Goal: Task Accomplishment & Management: Manage account settings

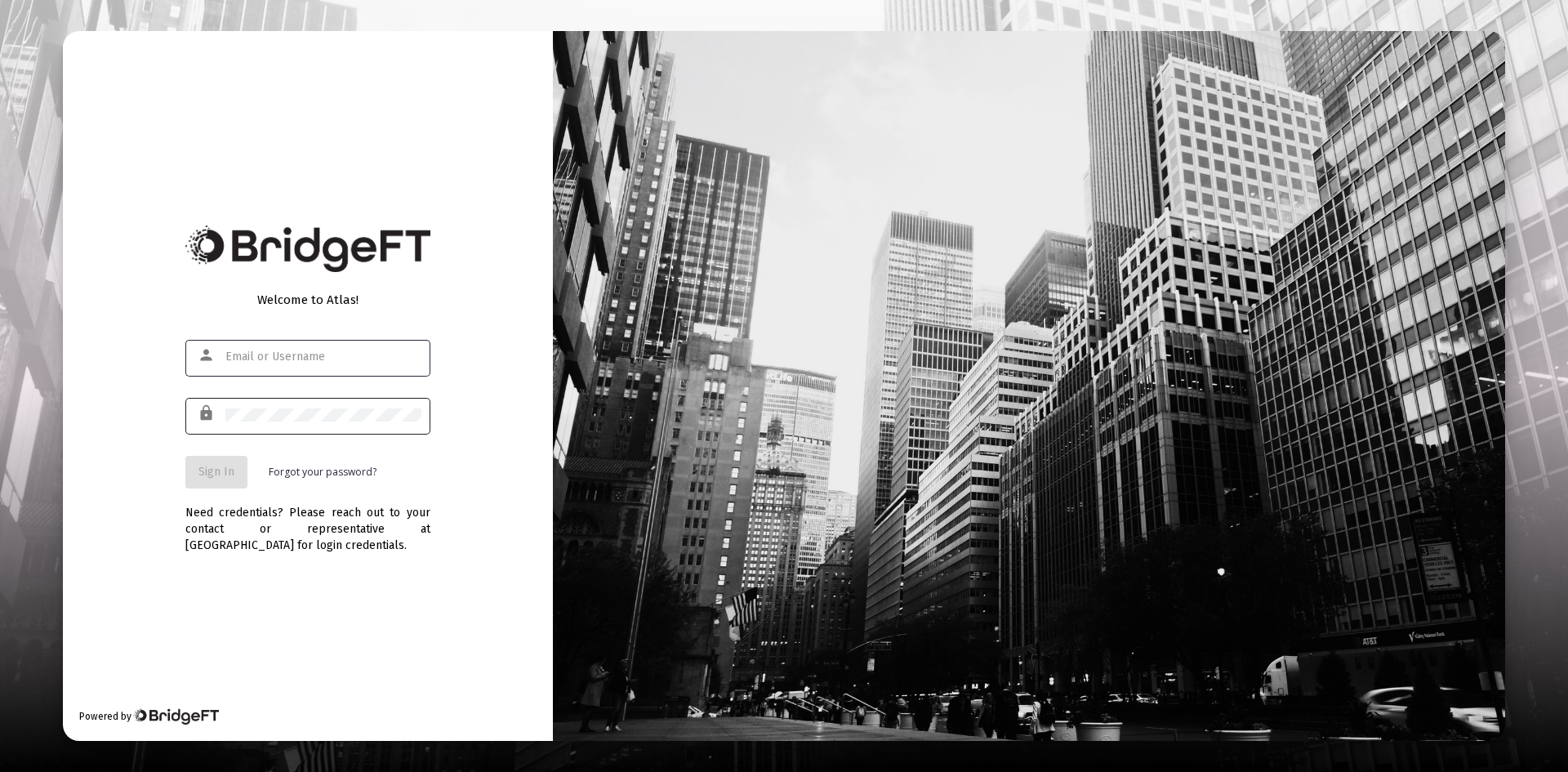
type input "[PERSON_NAME][EMAIL_ADDRESS][DOMAIN_NAME]"
click at [214, 471] on span "Sign In" at bounding box center [216, 472] width 36 height 14
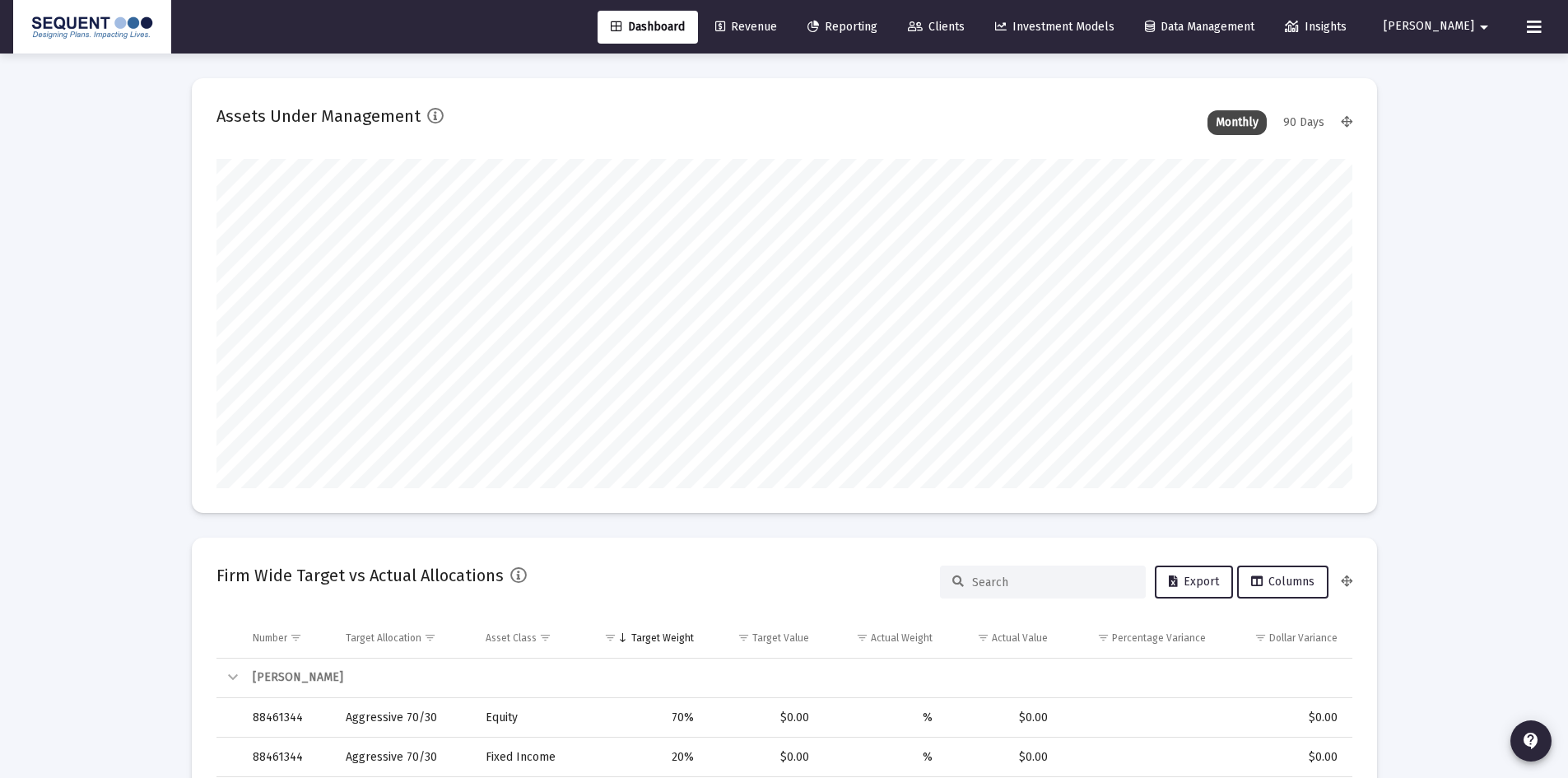
scroll to position [329, 611]
type input "[DATE]"
click at [964, 20] on span "Clients" at bounding box center [936, 27] width 56 height 14
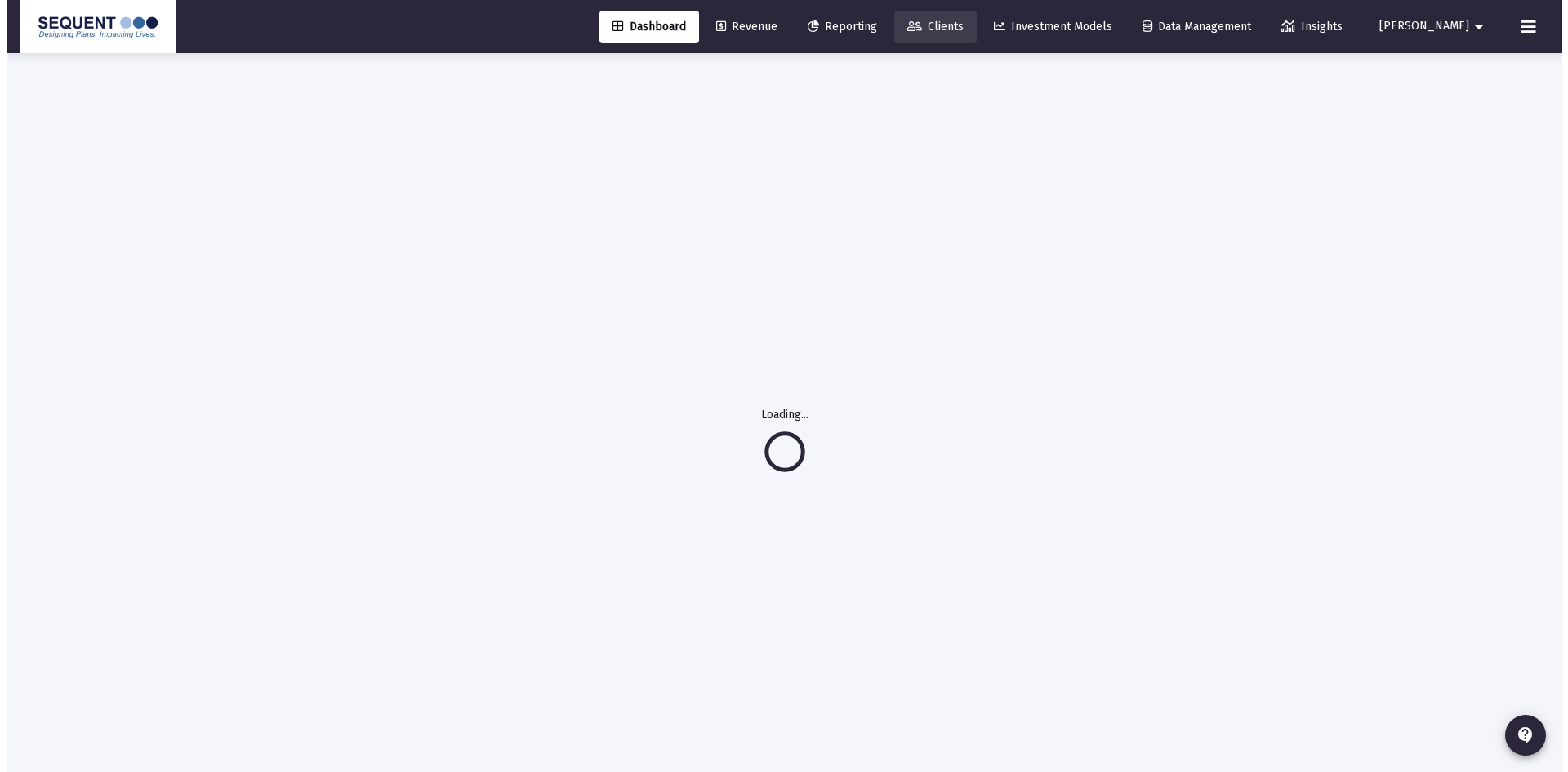
scroll to position [0, 0]
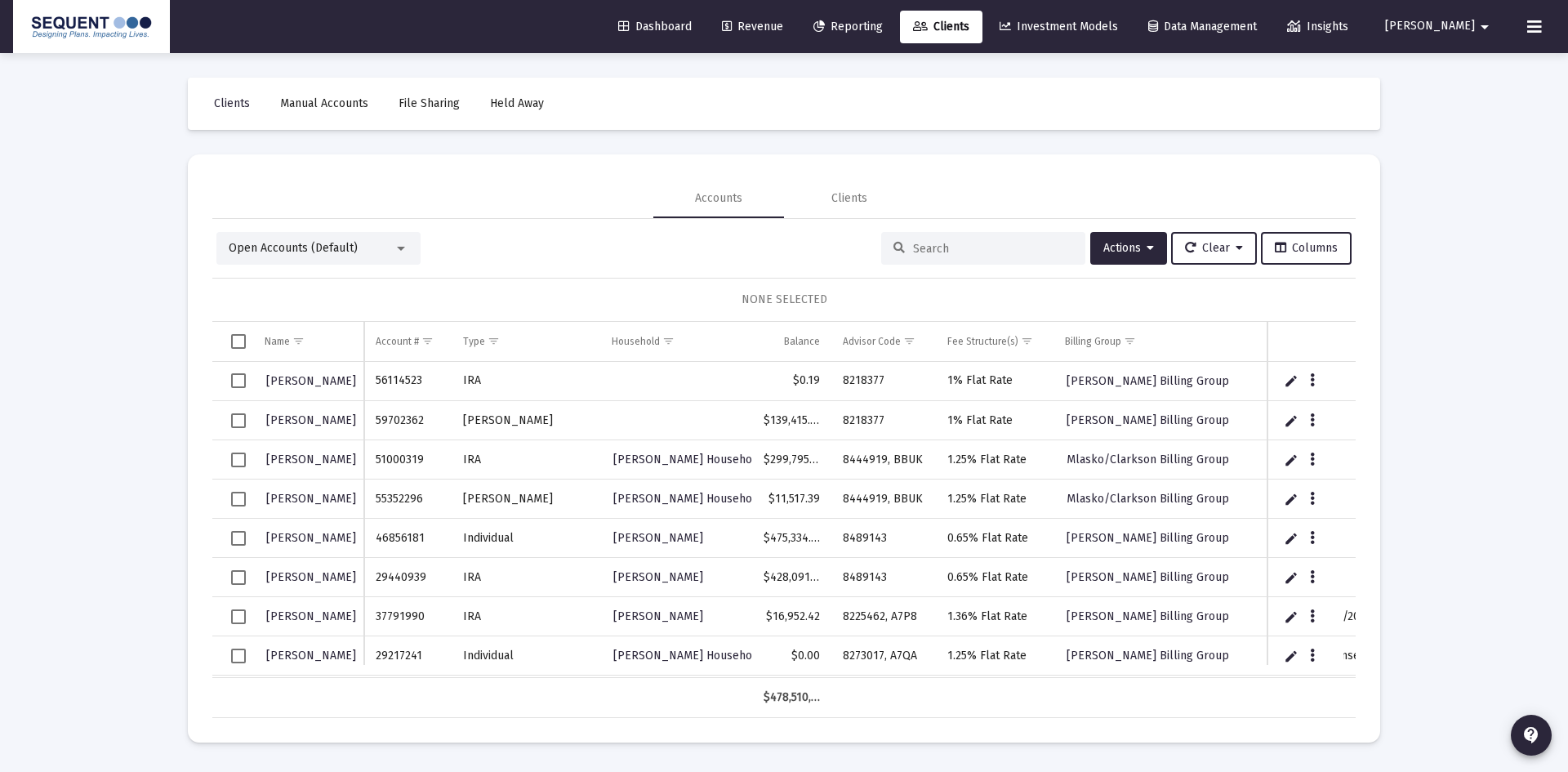
click at [966, 242] on input at bounding box center [993, 249] width 160 height 14
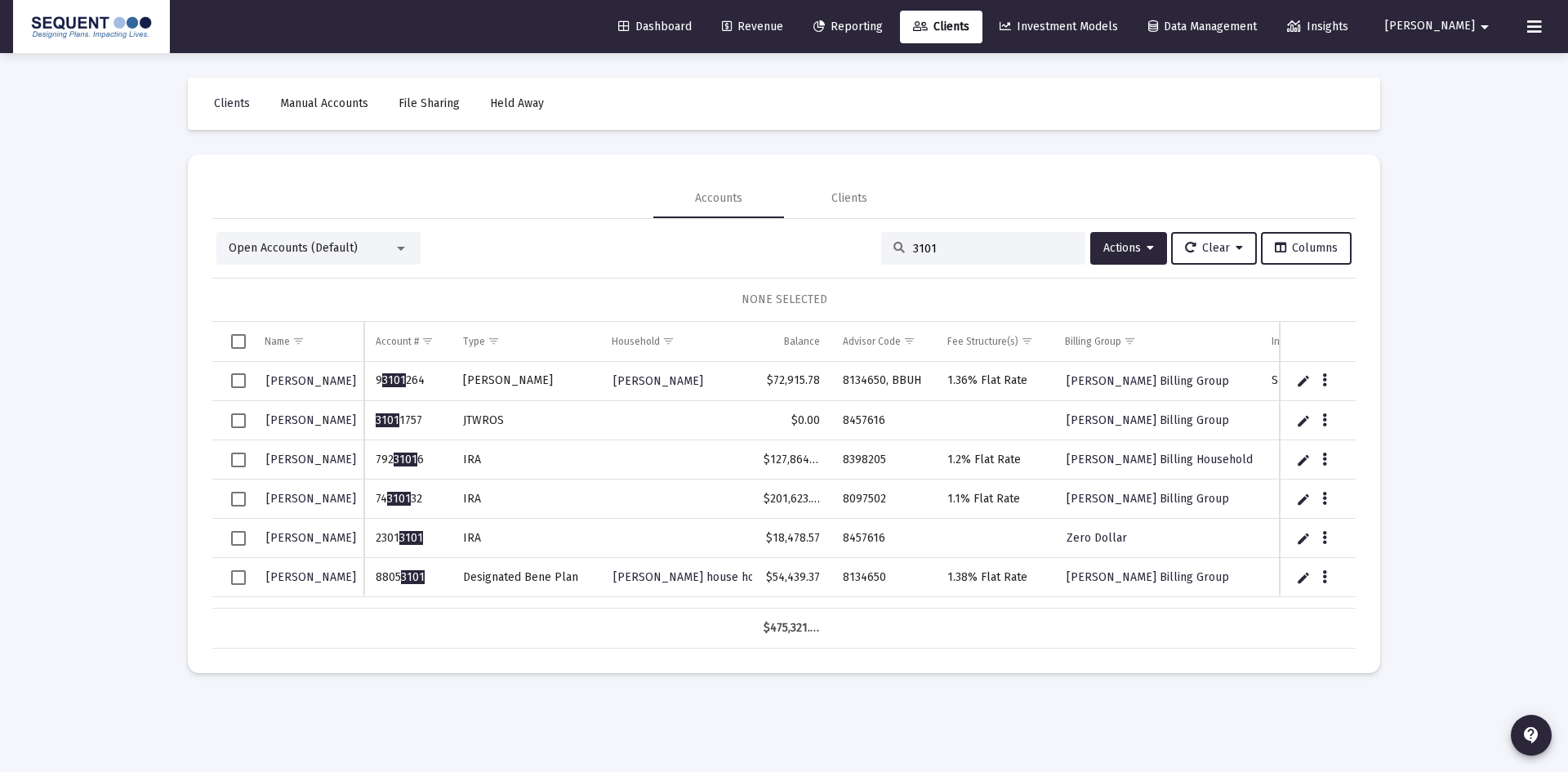
type input "3101"
drag, startPoint x: 428, startPoint y: 533, endPoint x: 371, endPoint y: 534, distance: 57.0
click at [371, 534] on td "2301 3101" at bounding box center [407, 538] width 87 height 39
copy td "2301 3101"
click at [1325, 537] on icon "Data grid" at bounding box center [1325, 538] width 5 height 20
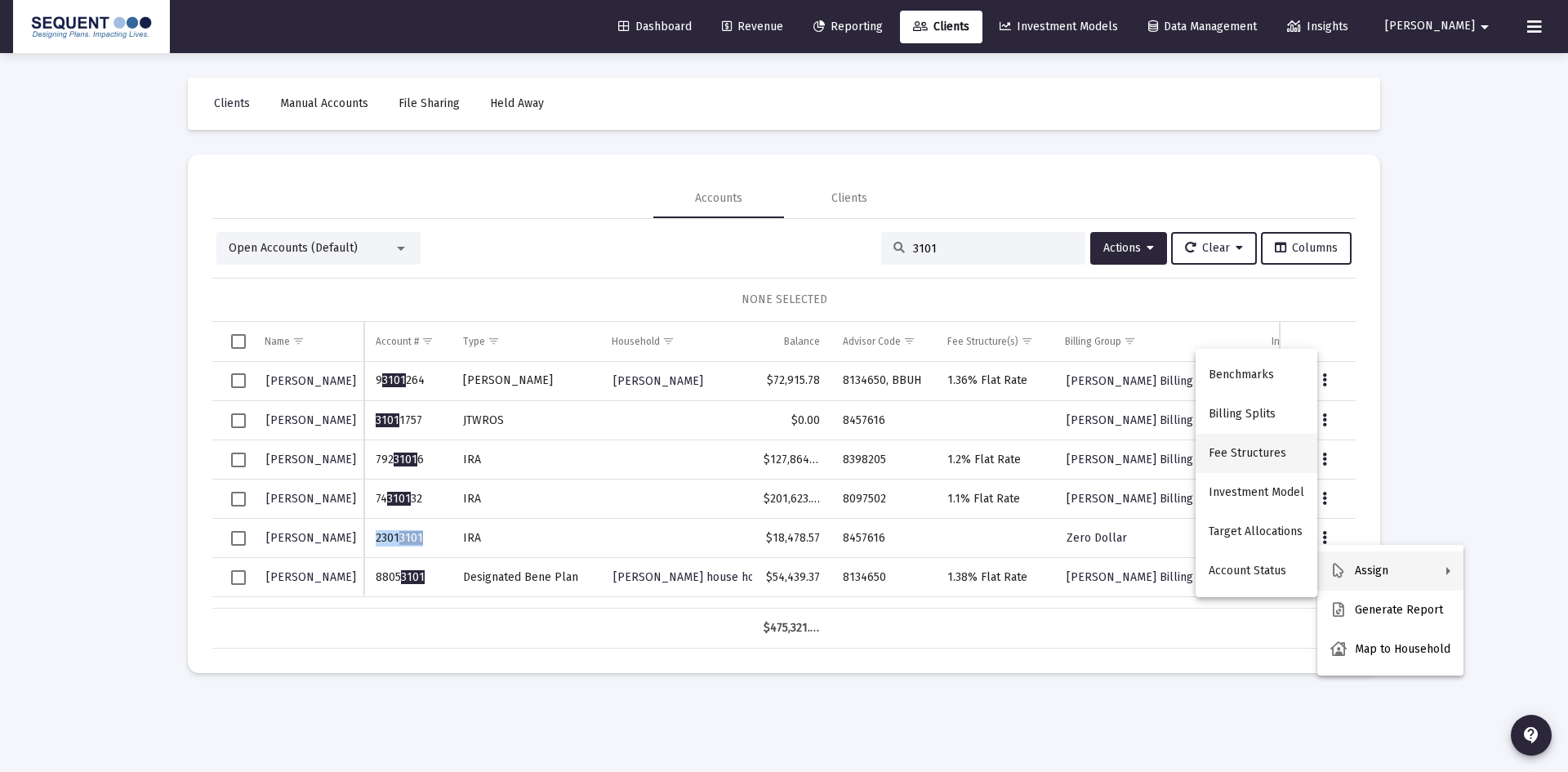
click at [1277, 452] on button "Fee Structures" at bounding box center [1256, 453] width 121 height 39
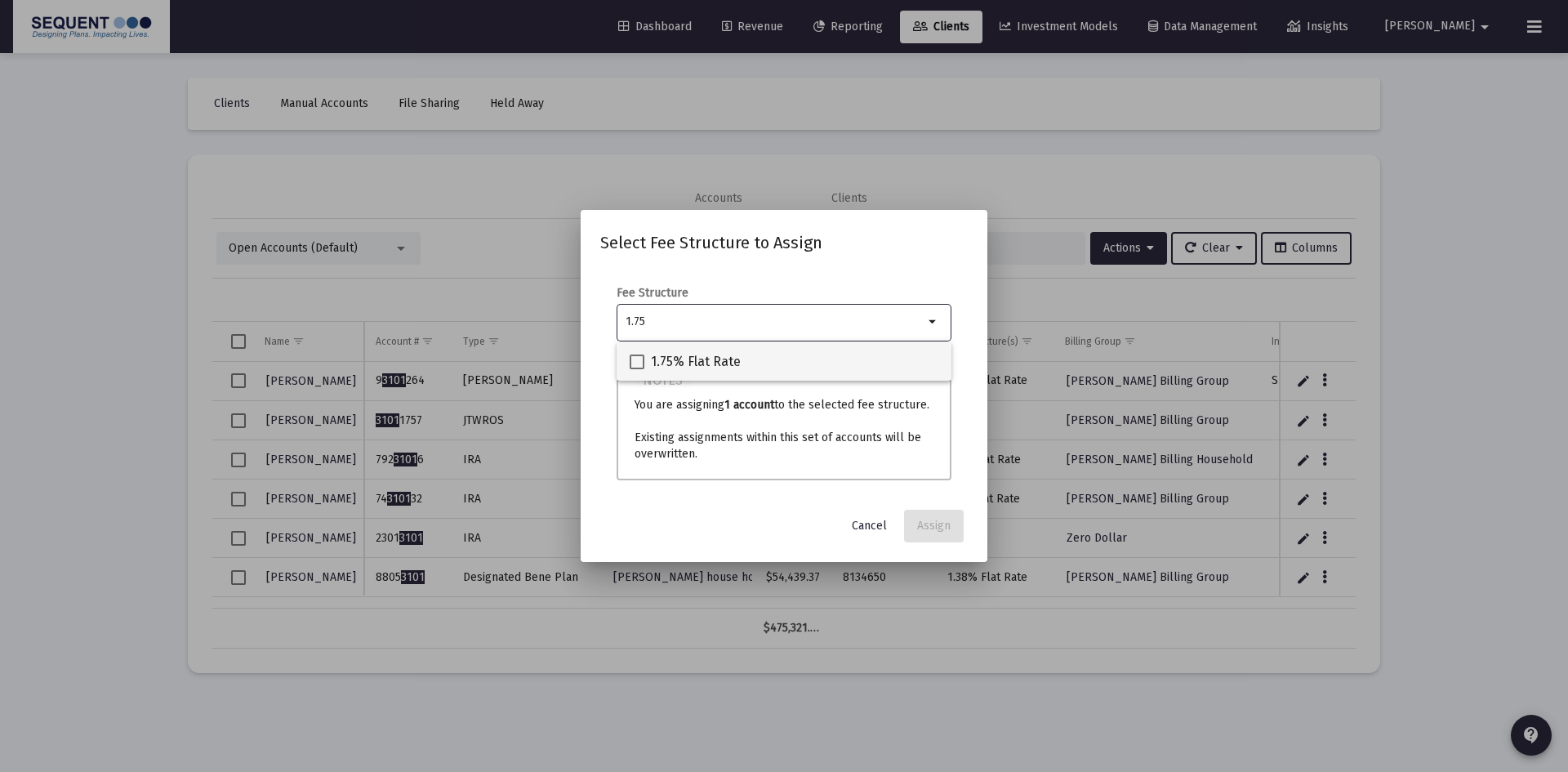
type input "1.75"
click at [729, 359] on span "1.75% Flat Rate" at bounding box center [696, 361] width 90 height 20
click at [637, 369] on input "1.75% Flat Rate" at bounding box center [636, 369] width 1 height 1
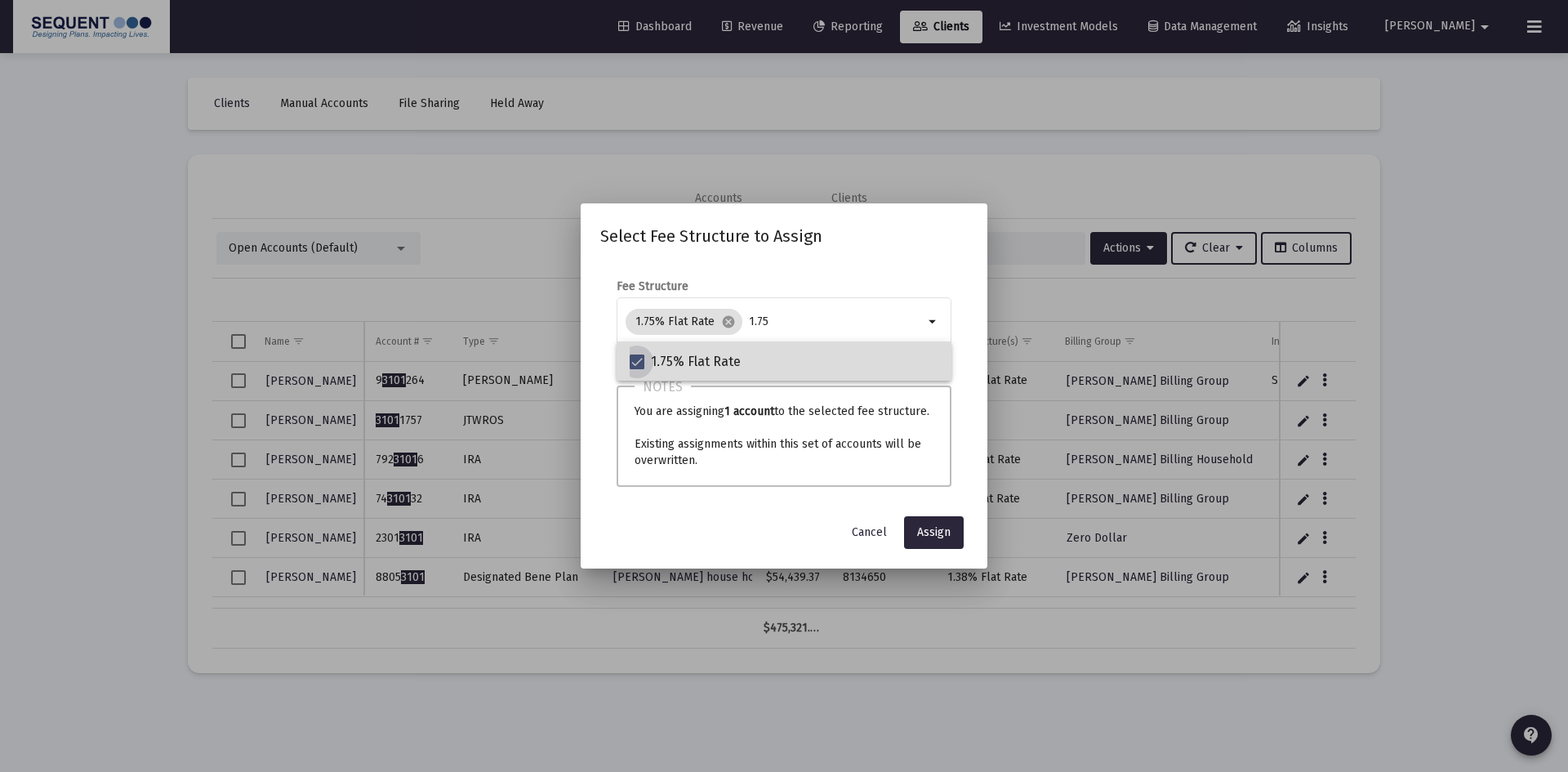
click at [728, 359] on span "1.75% Flat Rate" at bounding box center [696, 361] width 90 height 20
click at [637, 369] on input "1.75% Flat Rate" at bounding box center [636, 369] width 1 height 1
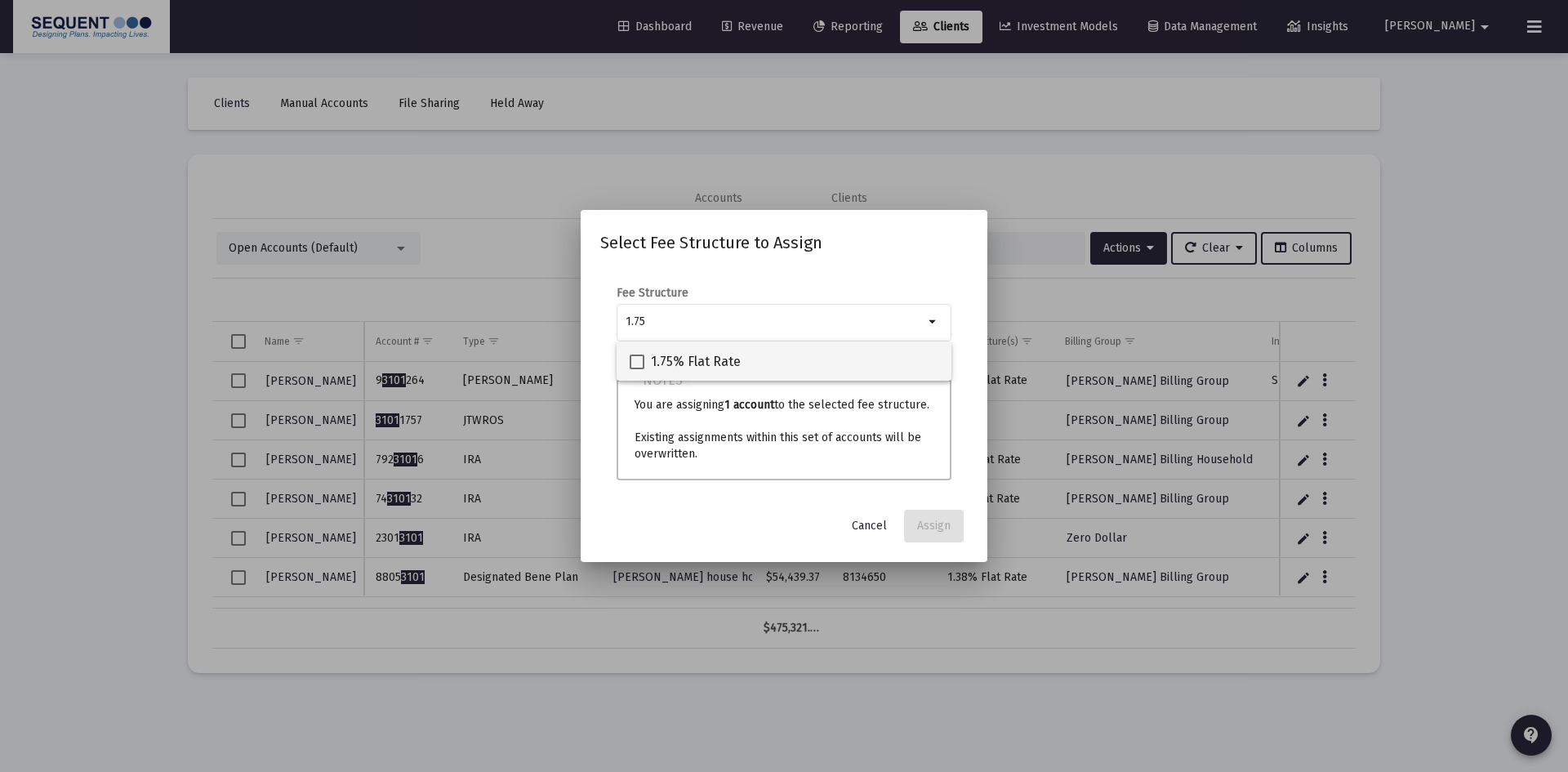
click at [665, 361] on span "1.75% Flat Rate" at bounding box center [696, 361] width 90 height 20
click at [637, 369] on input "1.75% Flat Rate" at bounding box center [636, 369] width 1 height 1
checkbox input "true"
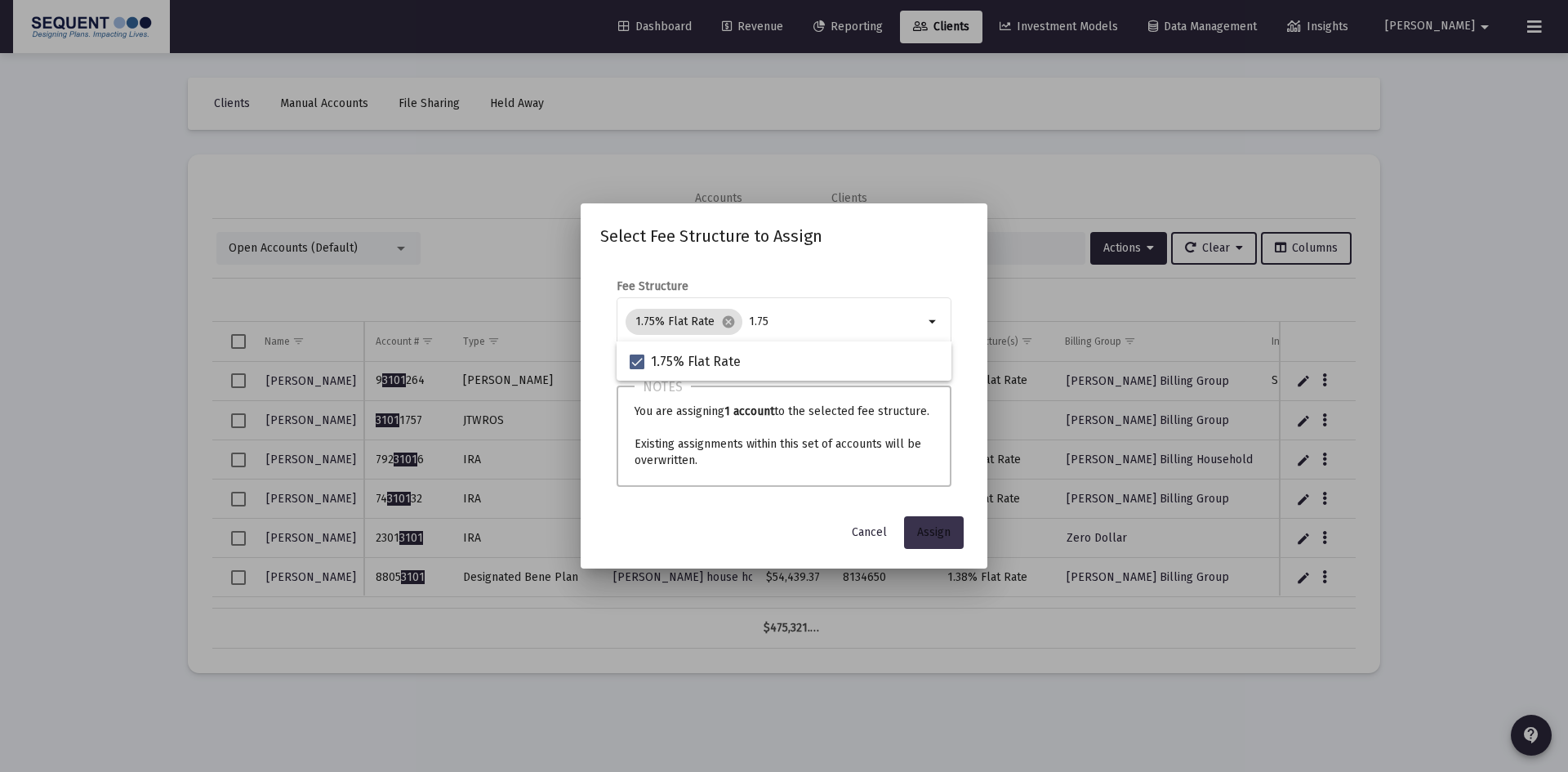
click at [938, 523] on button "Assign" at bounding box center [934, 532] width 59 height 33
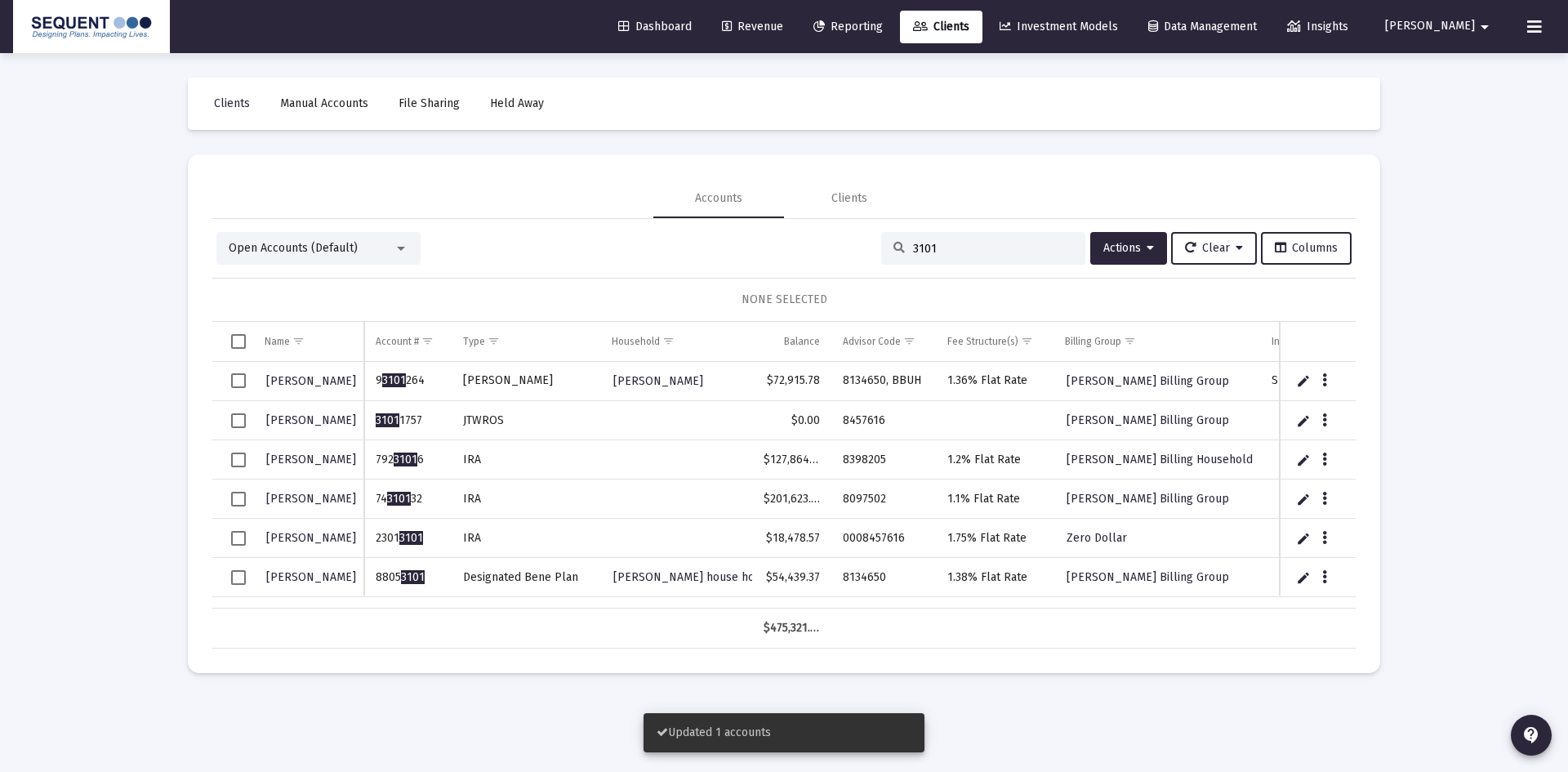
click at [247, 540] on td "Data grid" at bounding box center [232, 538] width 41 height 39
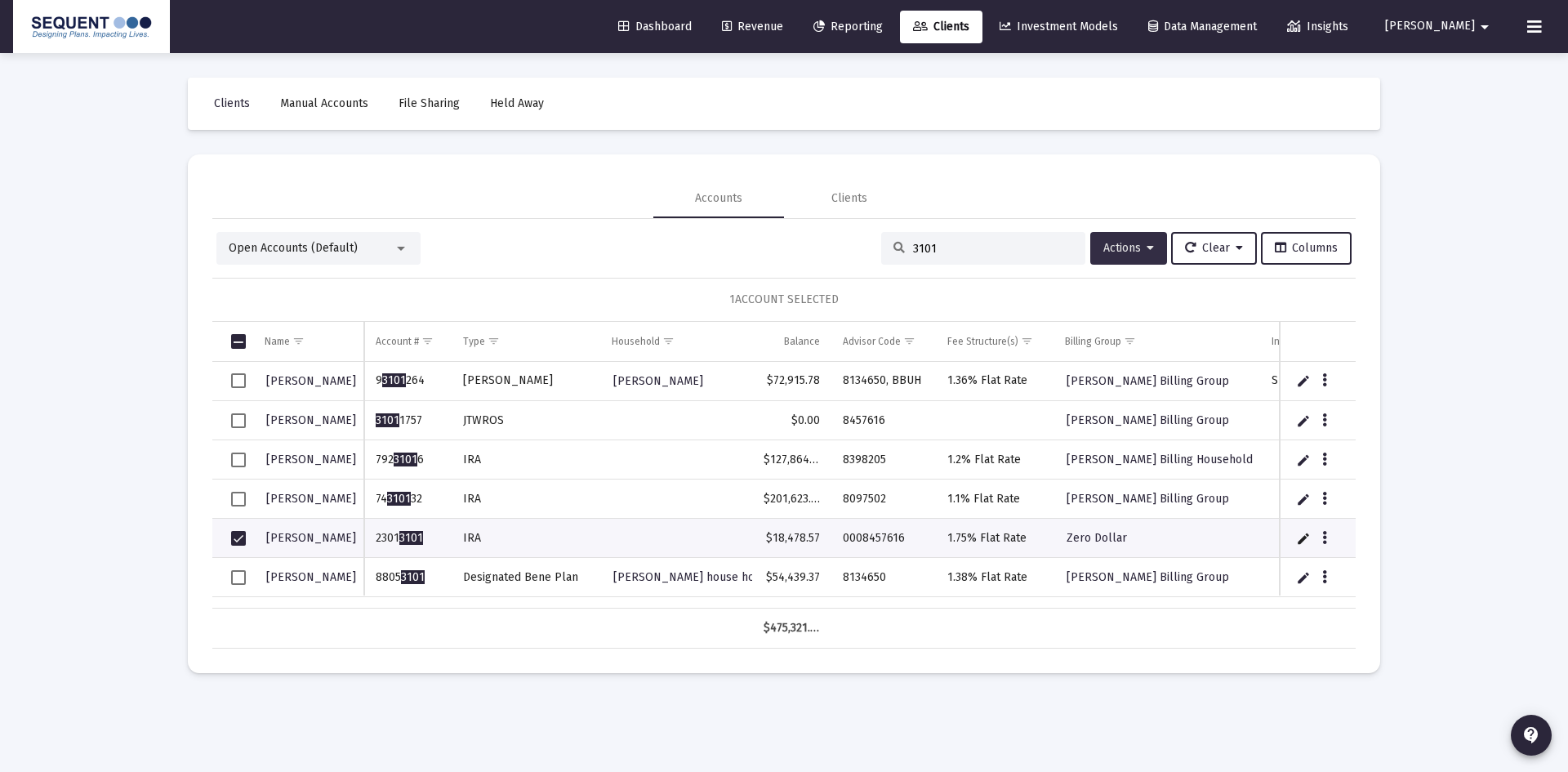
click at [1148, 246] on icon at bounding box center [1151, 248] width 8 height 11
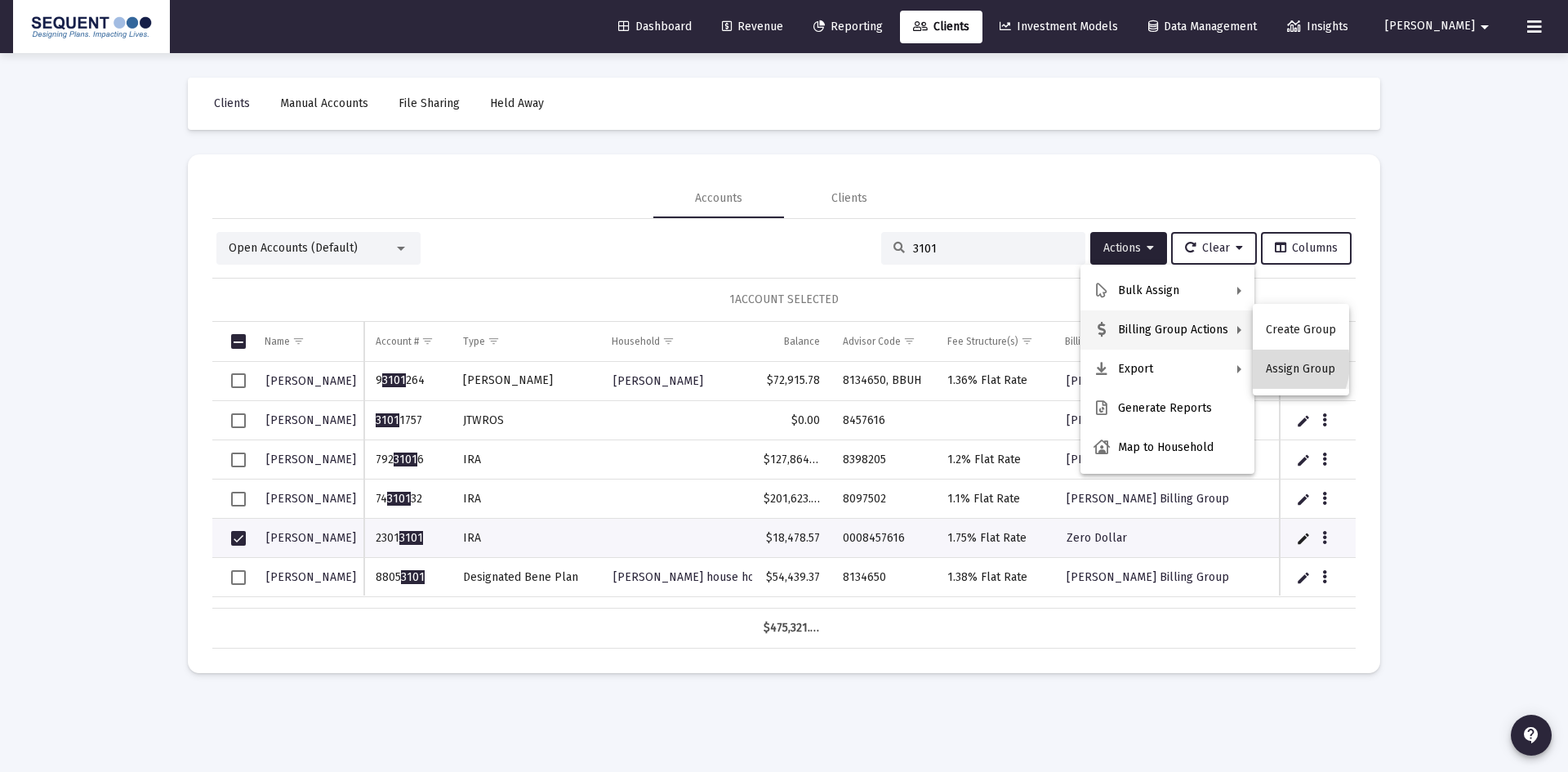
click at [1274, 363] on button "Assign Group" at bounding box center [1302, 369] width 97 height 39
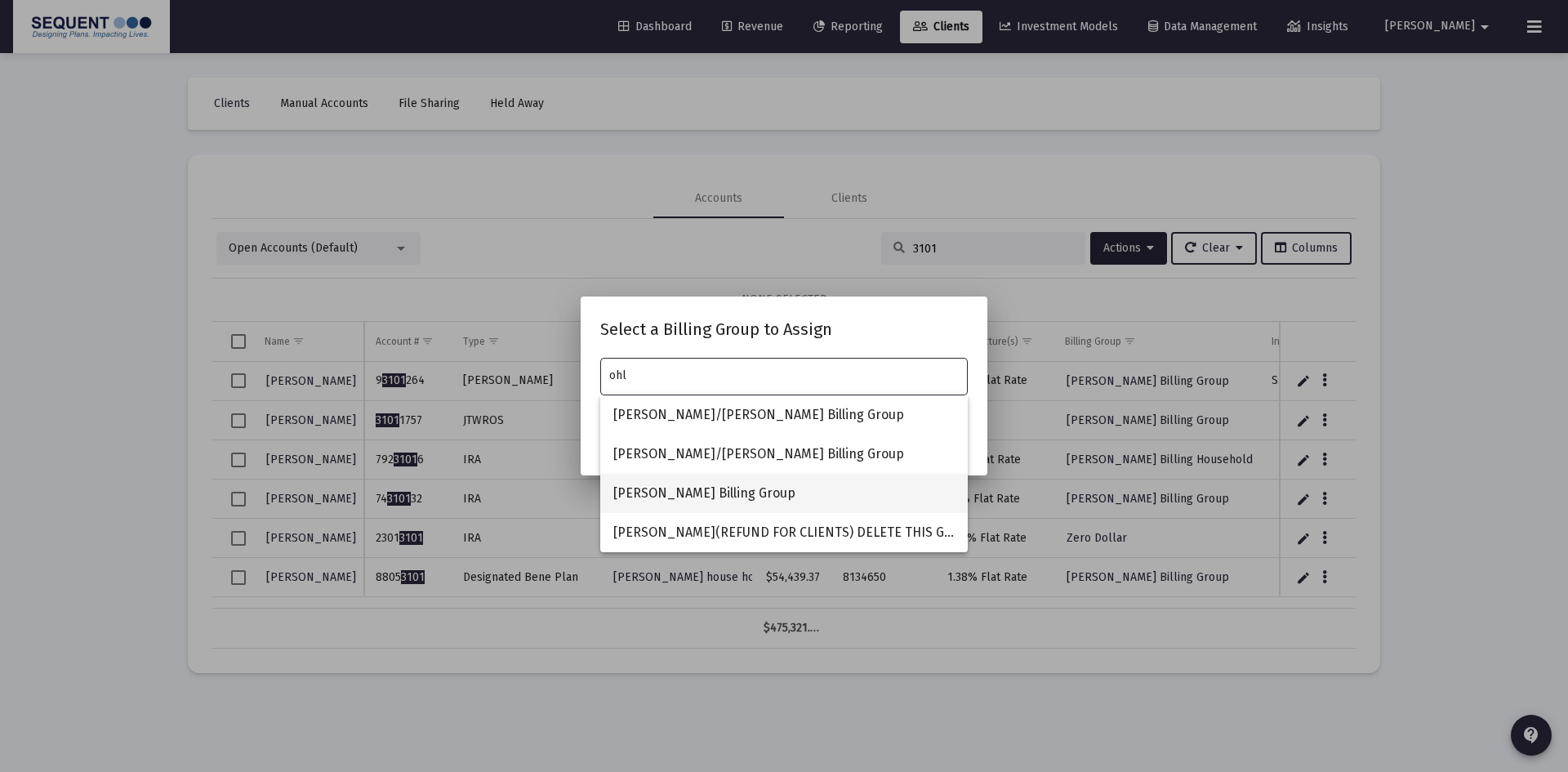
click at [737, 493] on span "[PERSON_NAME] Billing Group" at bounding box center [784, 493] width 341 height 39
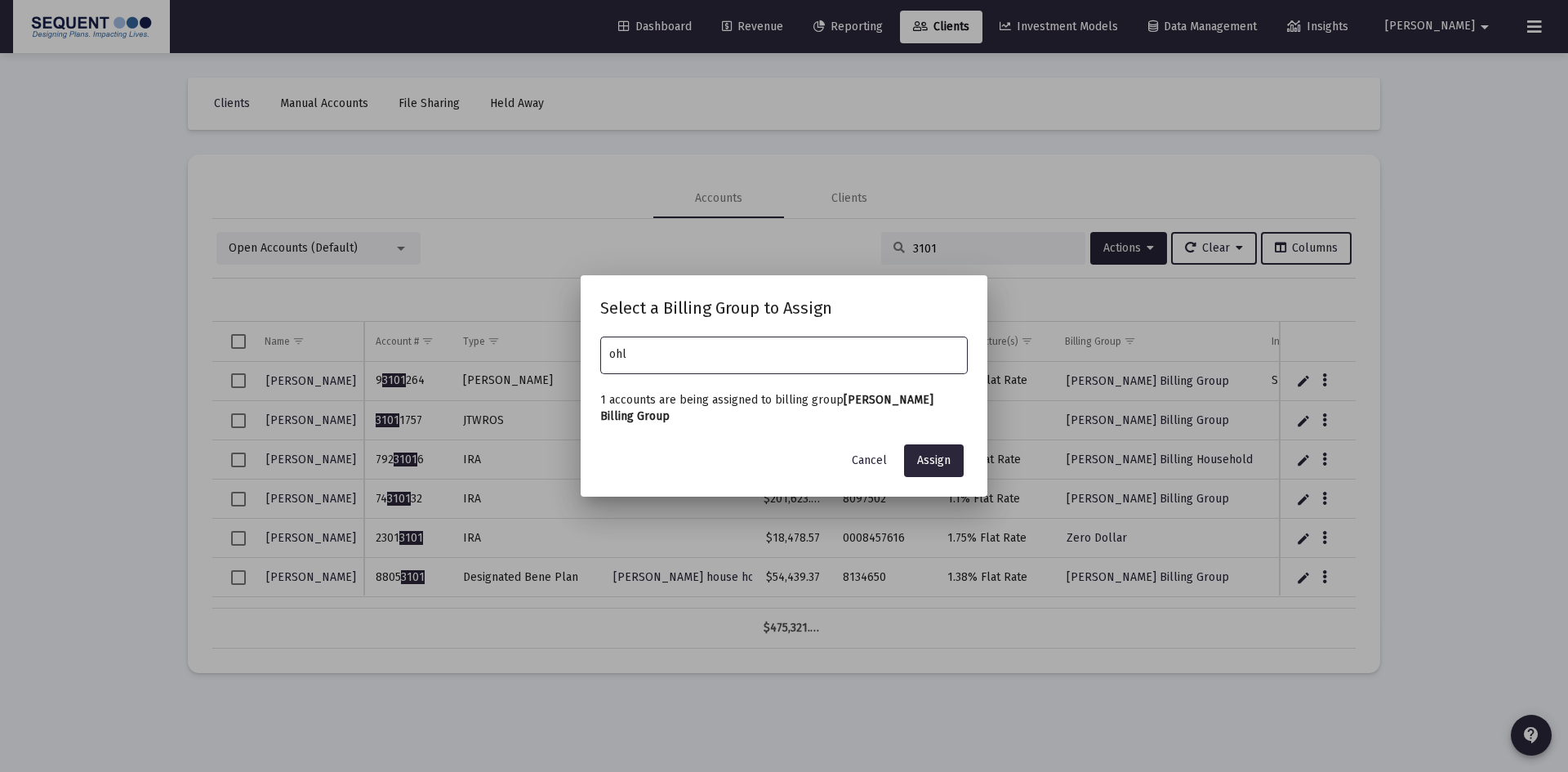
type input "[PERSON_NAME] Billing Group"
click at [944, 461] on span "Assign" at bounding box center [933, 460] width 33 height 14
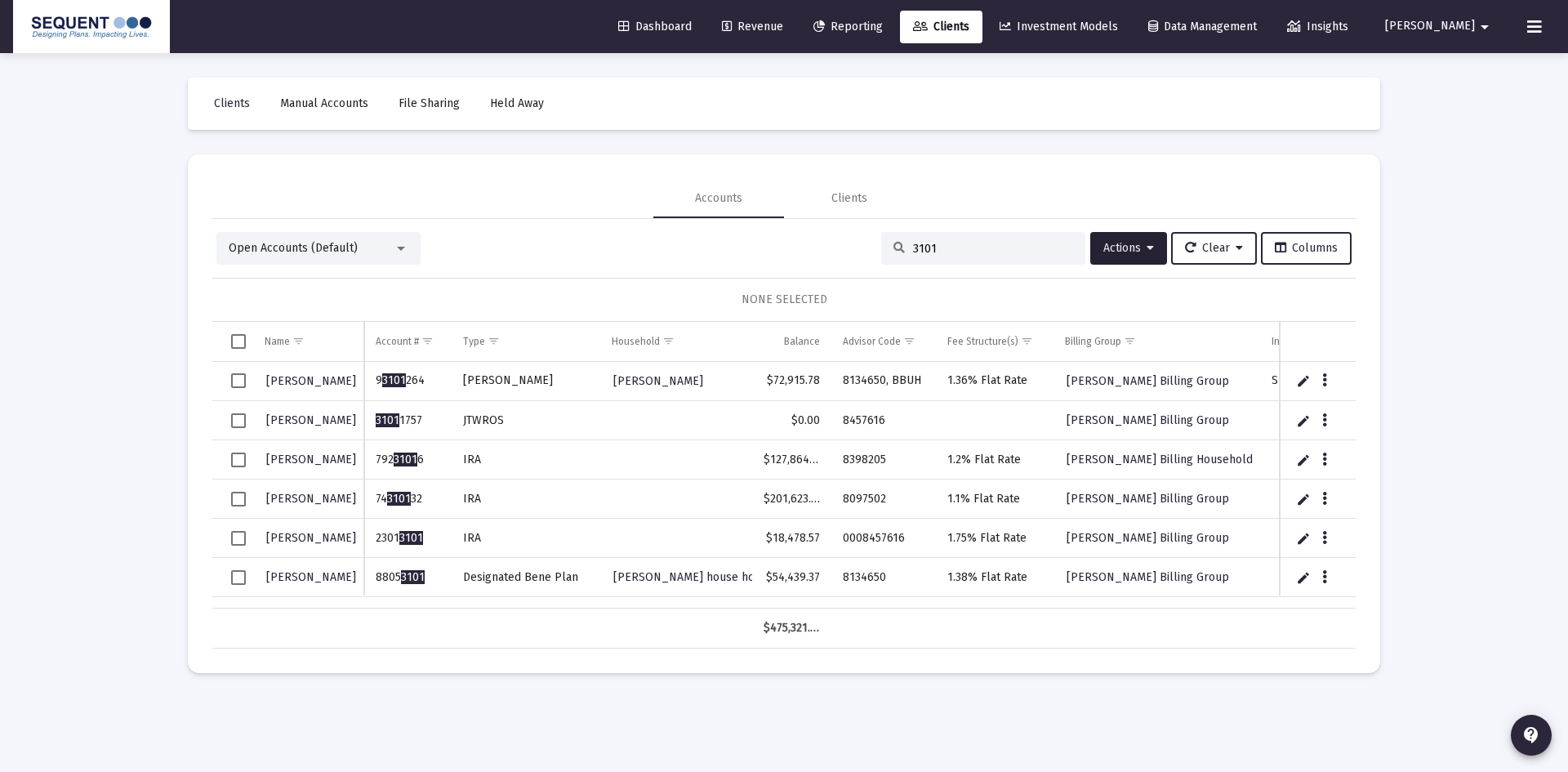
drag, startPoint x: 966, startPoint y: 252, endPoint x: 876, endPoint y: 252, distance: 90.0
click at [882, 252] on div "3101" at bounding box center [983, 248] width 204 height 33
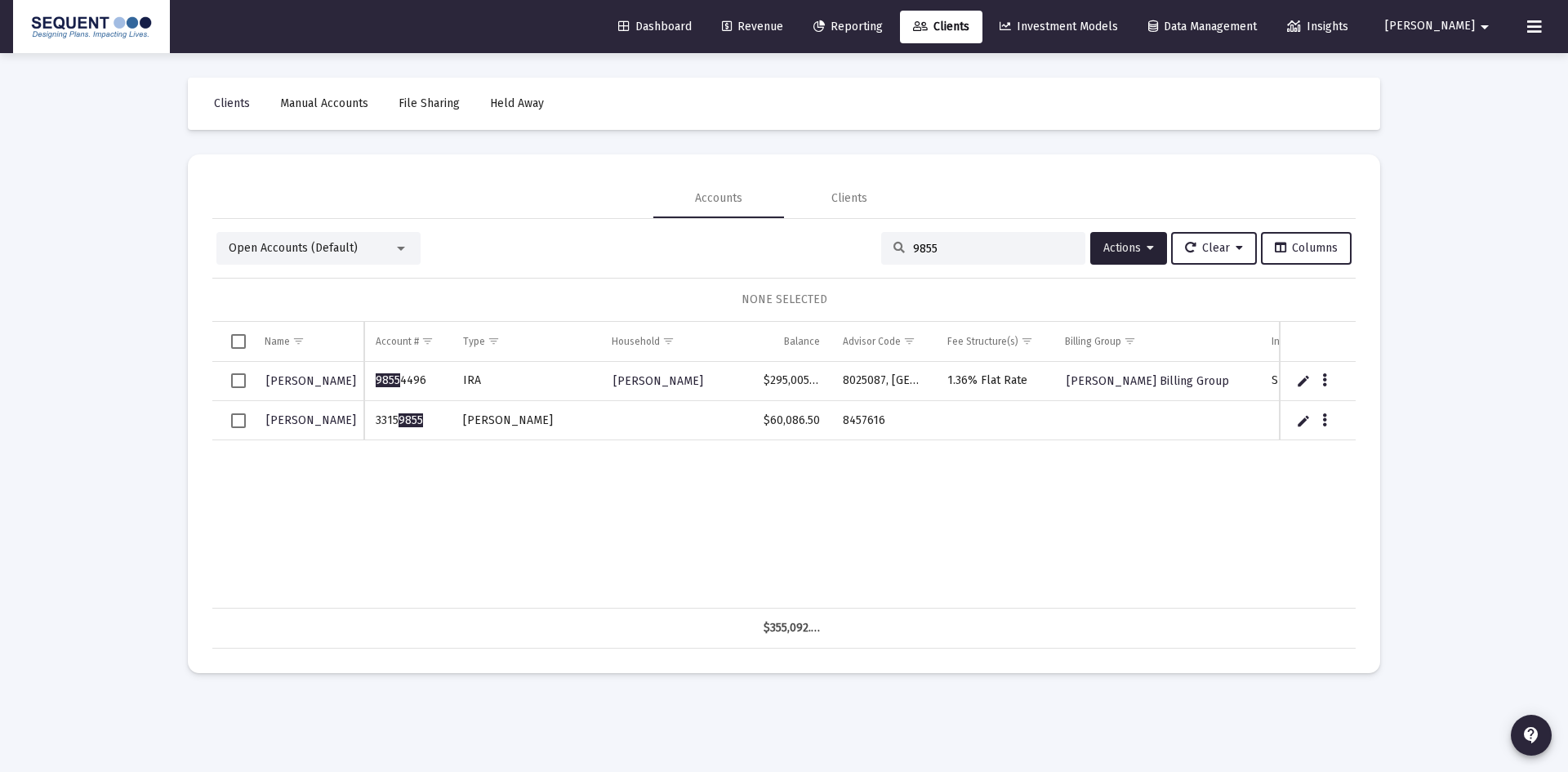
type input "9855"
drag, startPoint x: 400, startPoint y: 420, endPoint x: 359, endPoint y: 424, distance: 41.2
click at [359, 424] on div "[PERSON_NAME] 9855 4496 [PERSON_NAME], [PERSON_NAME] $295,005.97 8025087, [GEOG…" at bounding box center [784, 484] width 1144 height 247
click at [417, 421] on span "9855" at bounding box center [411, 420] width 25 height 14
drag, startPoint x: 425, startPoint y: 423, endPoint x: 372, endPoint y: 428, distance: 53.2
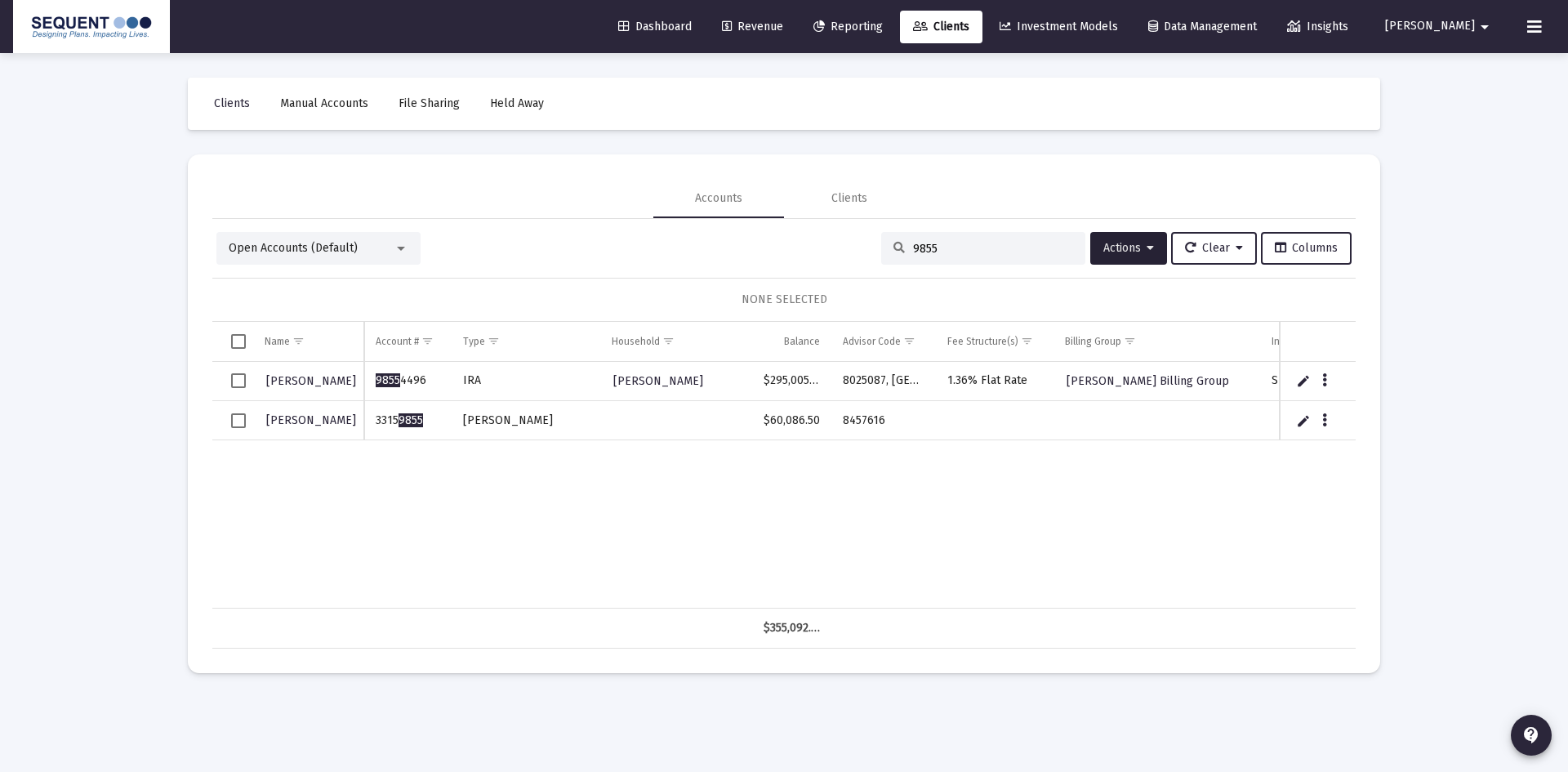
click at [372, 428] on td "3315 9855" at bounding box center [407, 421] width 87 height 39
copy td "3315 9855"
drag, startPoint x: 882, startPoint y: 424, endPoint x: 844, endPoint y: 428, distance: 38.2
click at [844, 428] on td "8457616" at bounding box center [883, 421] width 104 height 39
copy td "8457616"
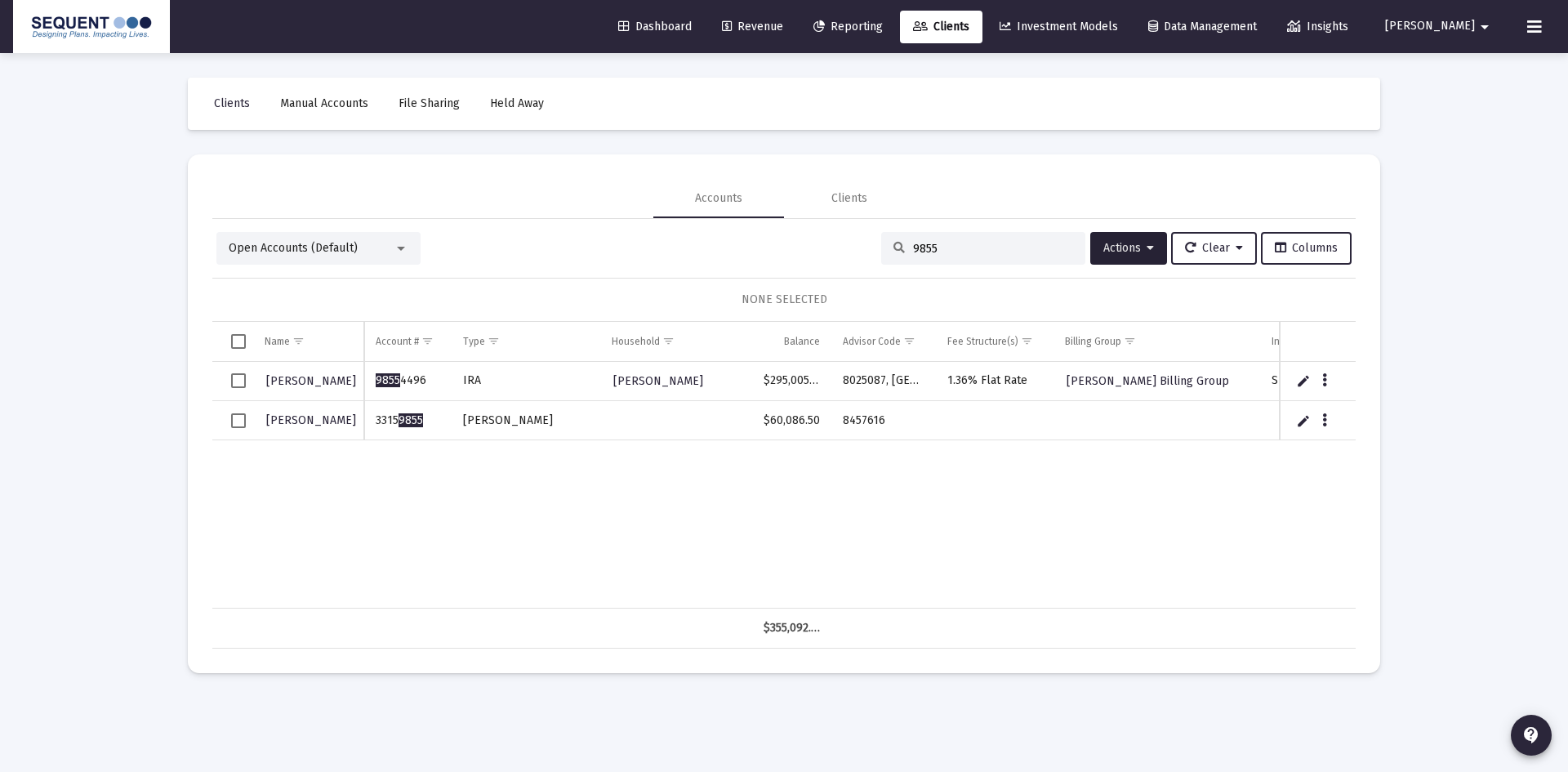
drag, startPoint x: 835, startPoint y: 462, endPoint x: 809, endPoint y: 470, distance: 27.2
click at [835, 462] on div "[PERSON_NAME] 9855 4496 [PERSON_NAME], [PERSON_NAME] $295,005.97 8025087, [GEOG…" at bounding box center [940, 484] width 1456 height 247
click at [1319, 425] on button "Data grid" at bounding box center [1324, 419] width 14 height 14
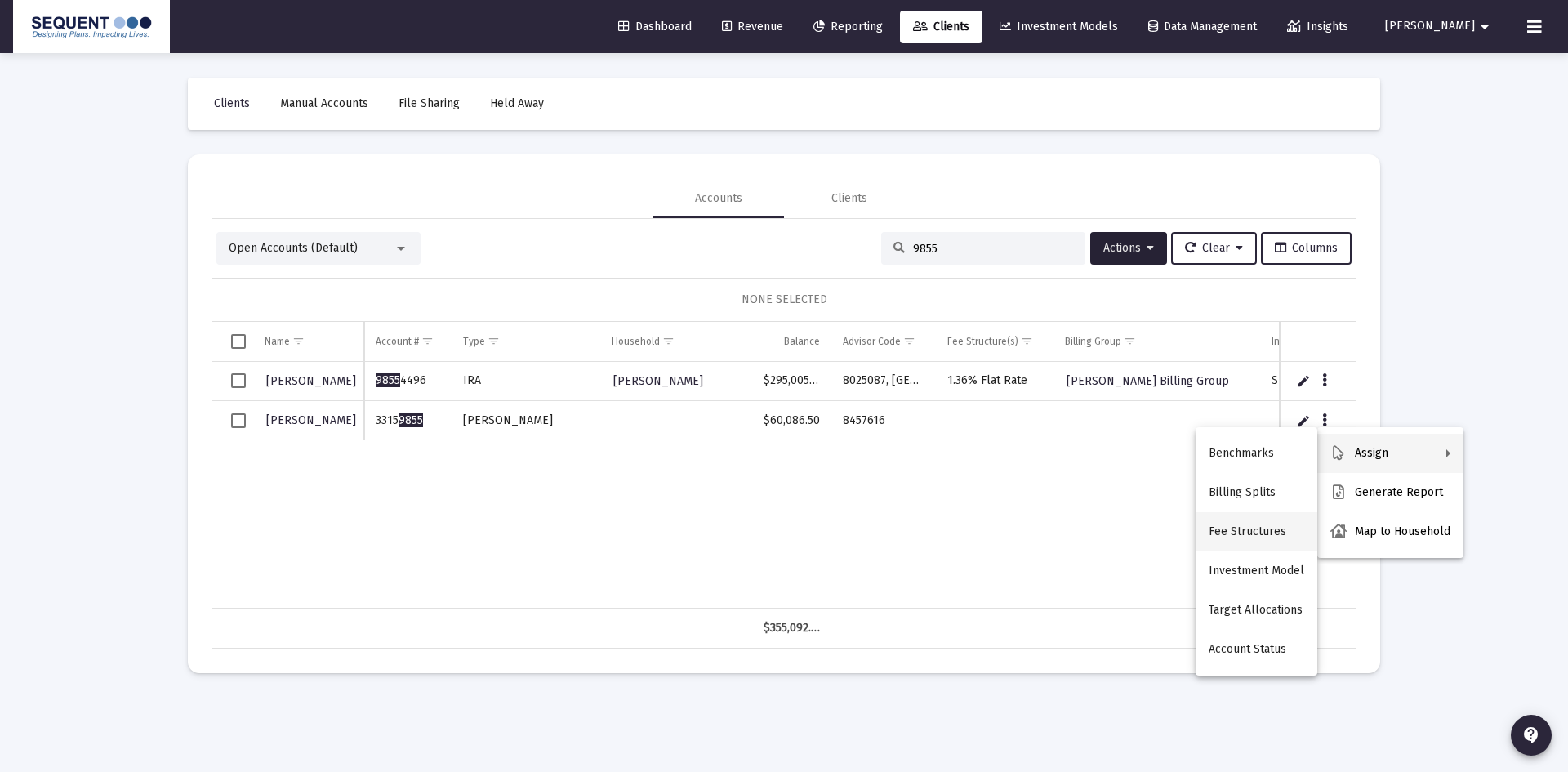
click at [1258, 531] on button "Fee Structures" at bounding box center [1256, 532] width 121 height 39
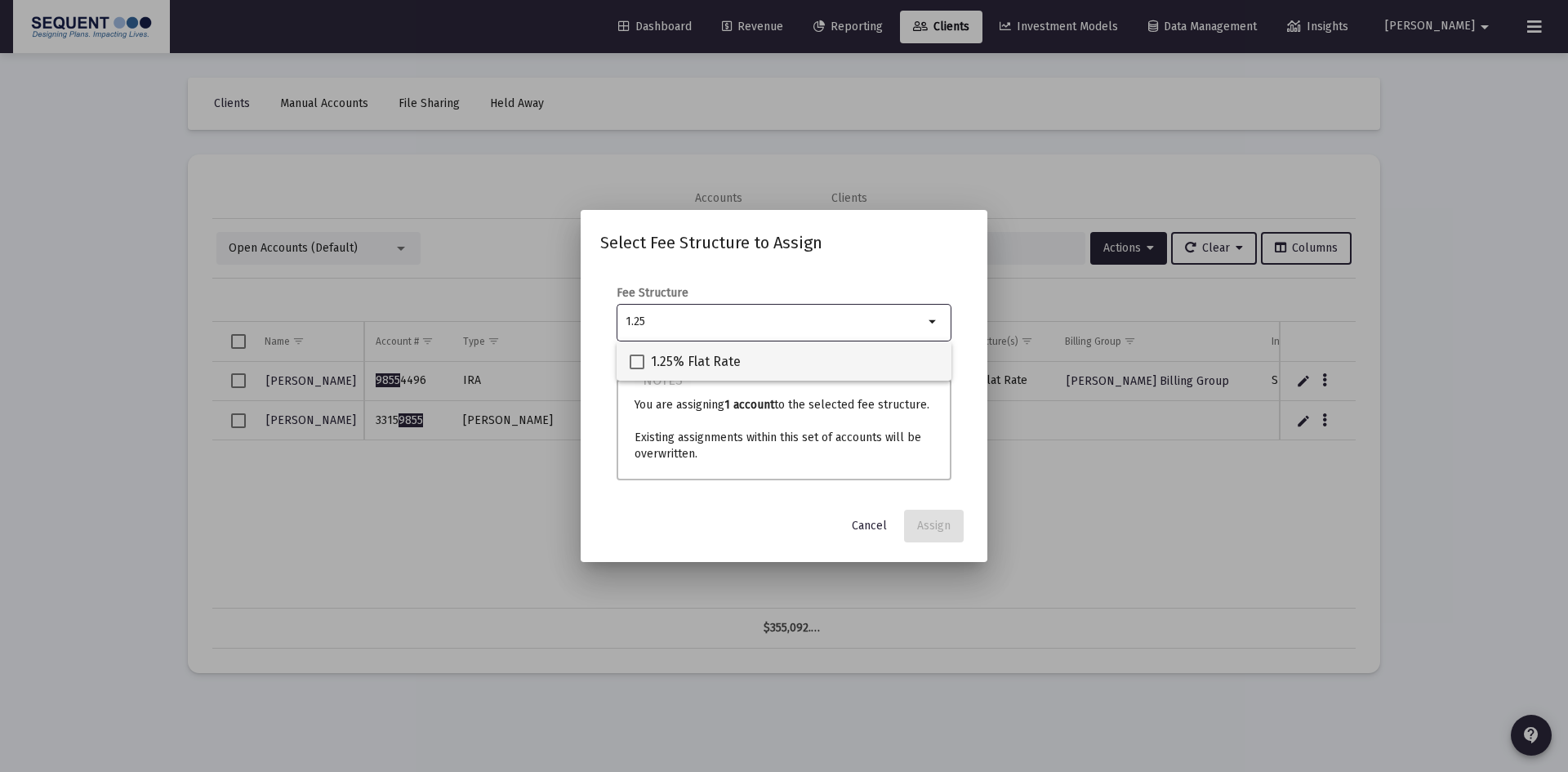
type input "1.25"
click at [712, 365] on span "1.25% Flat Rate" at bounding box center [696, 361] width 90 height 20
click at [637, 369] on input "1.25% Flat Rate" at bounding box center [636, 369] width 1 height 1
checkbox input "true"
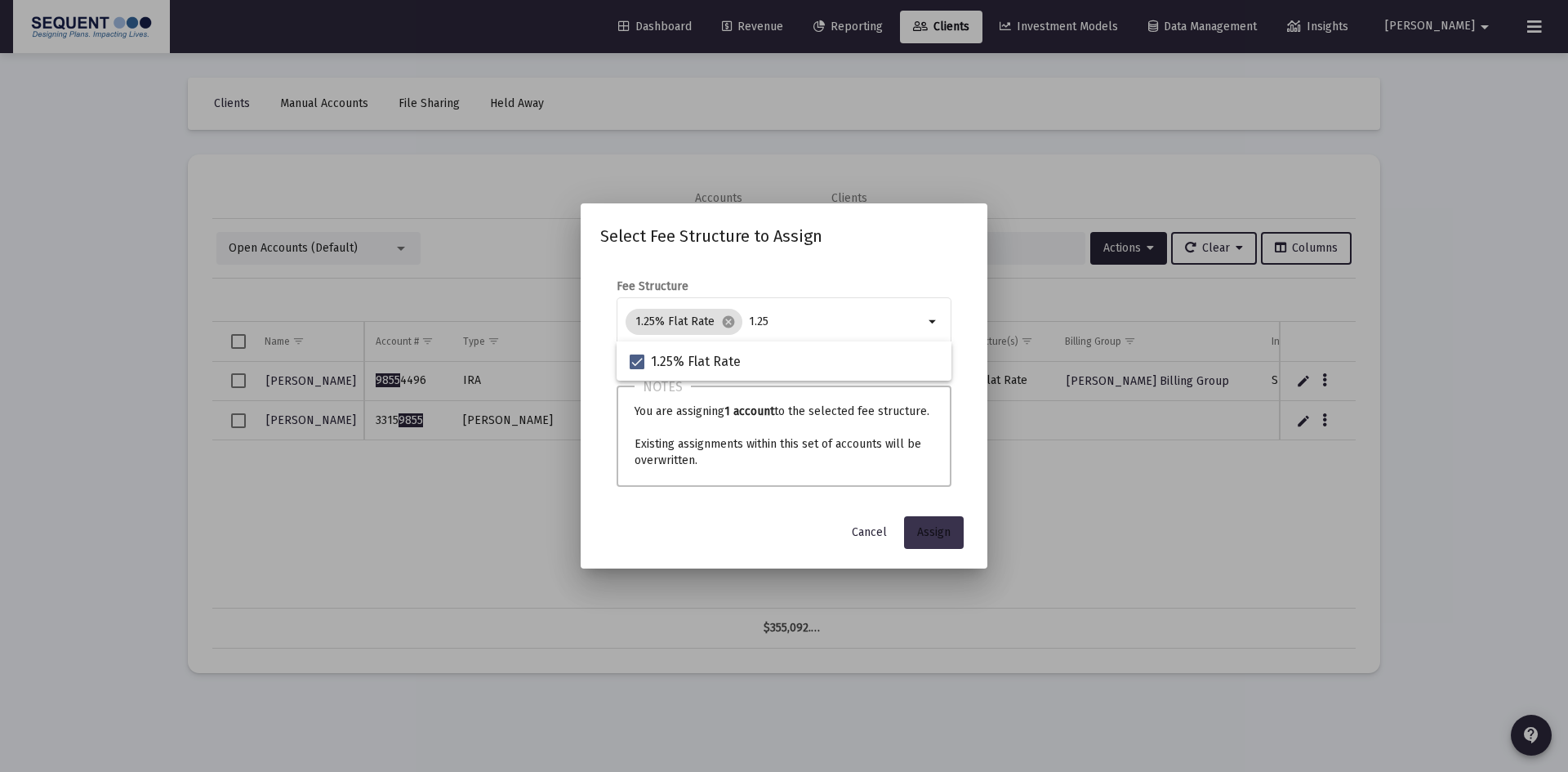
click at [950, 545] on button "Assign" at bounding box center [934, 532] width 59 height 33
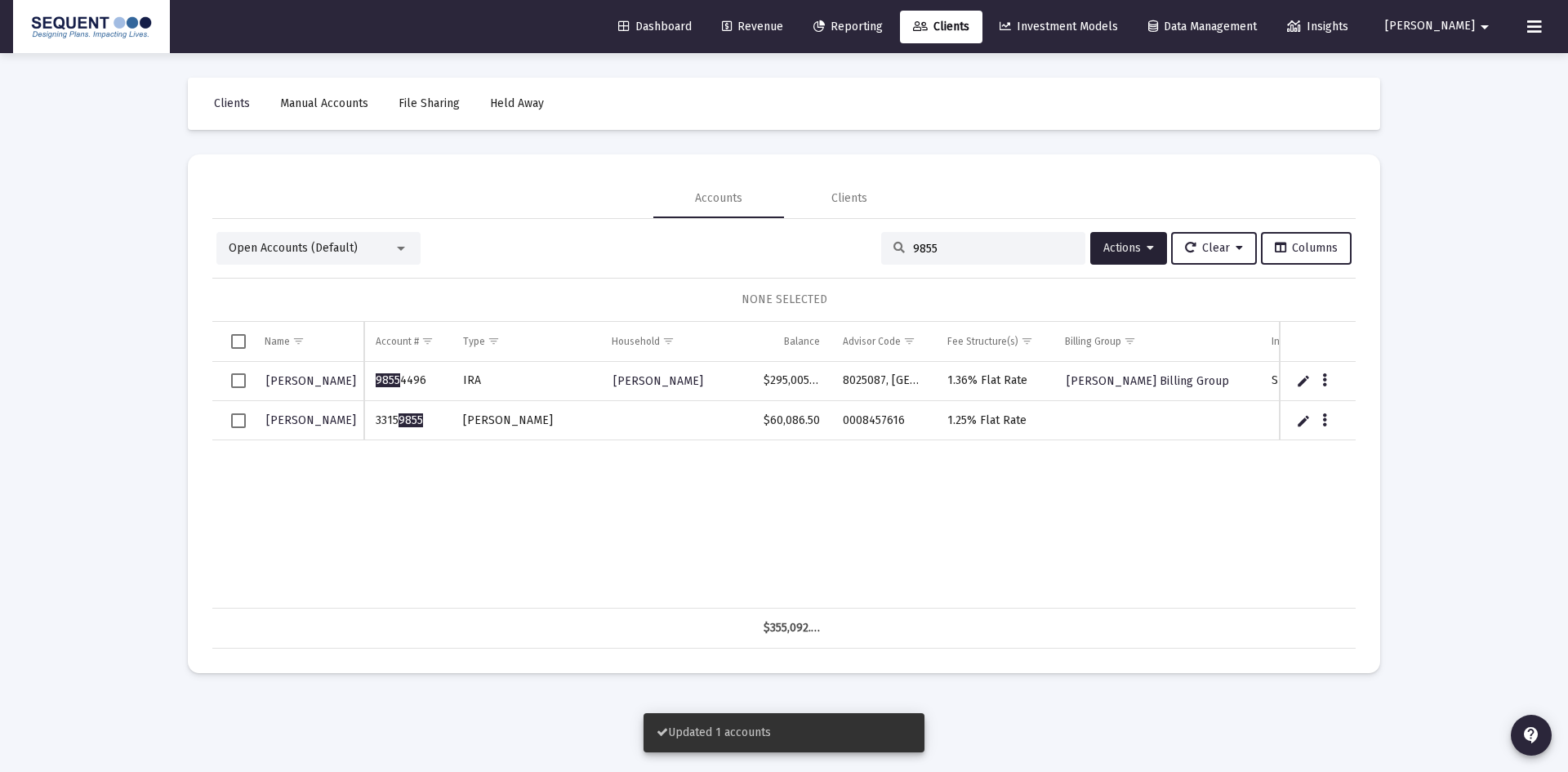
click at [237, 423] on span "Select row" at bounding box center [238, 420] width 14 height 14
click at [1116, 253] on span "Actions" at bounding box center [1129, 248] width 51 height 14
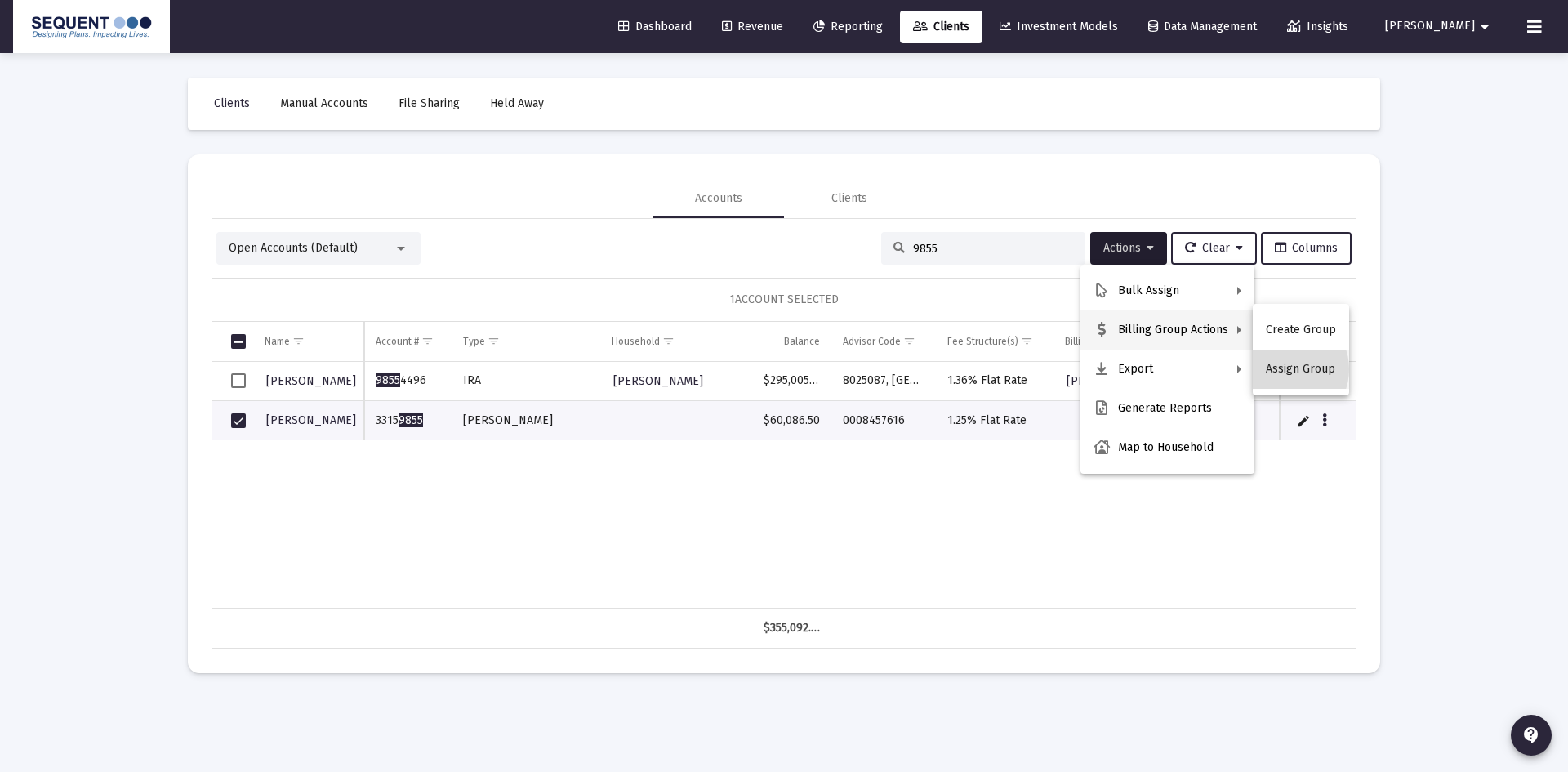
click at [1285, 369] on button "Assign Group" at bounding box center [1302, 369] width 97 height 39
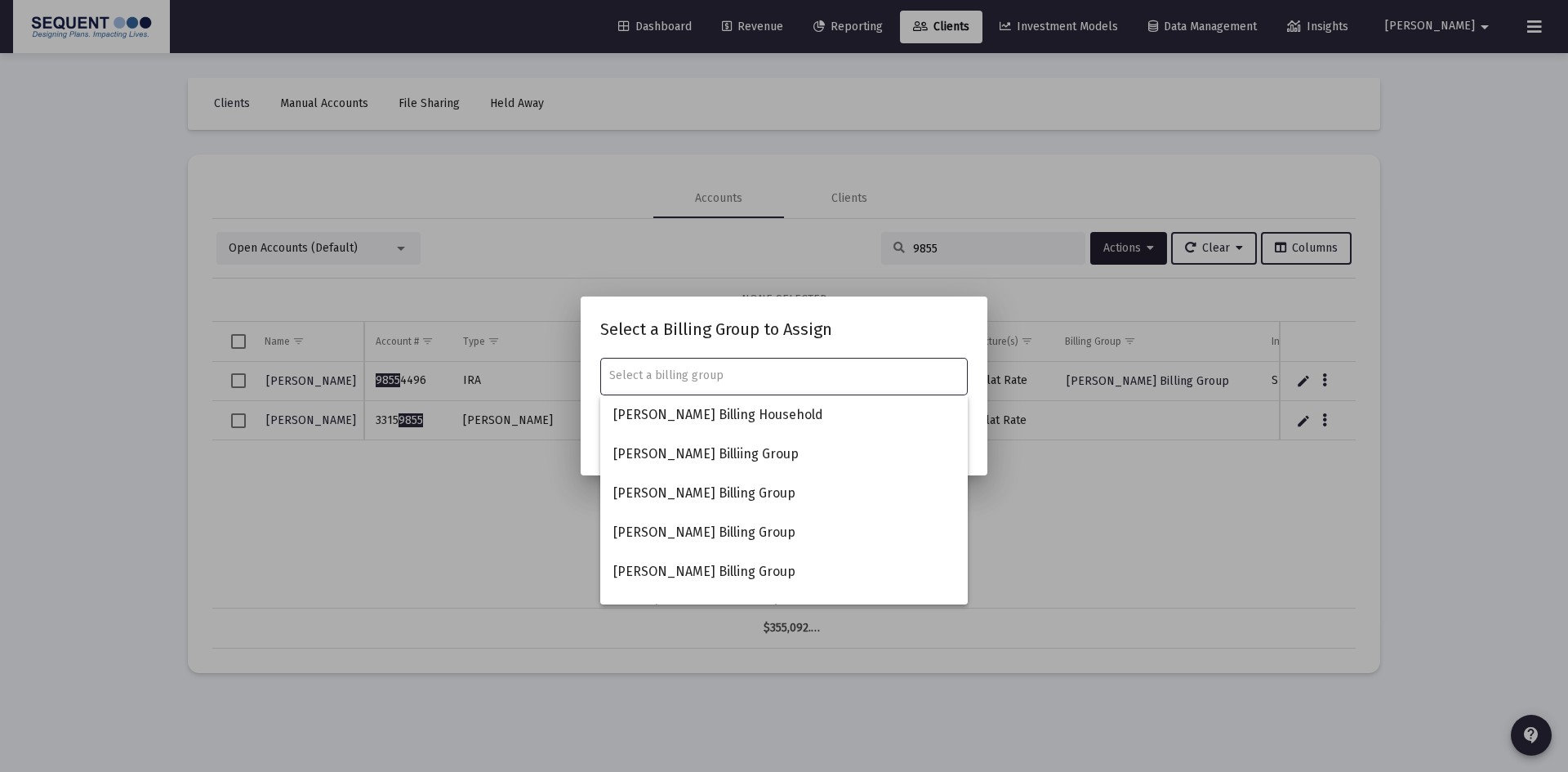
click at [728, 377] on input "text" at bounding box center [784, 375] width 350 height 13
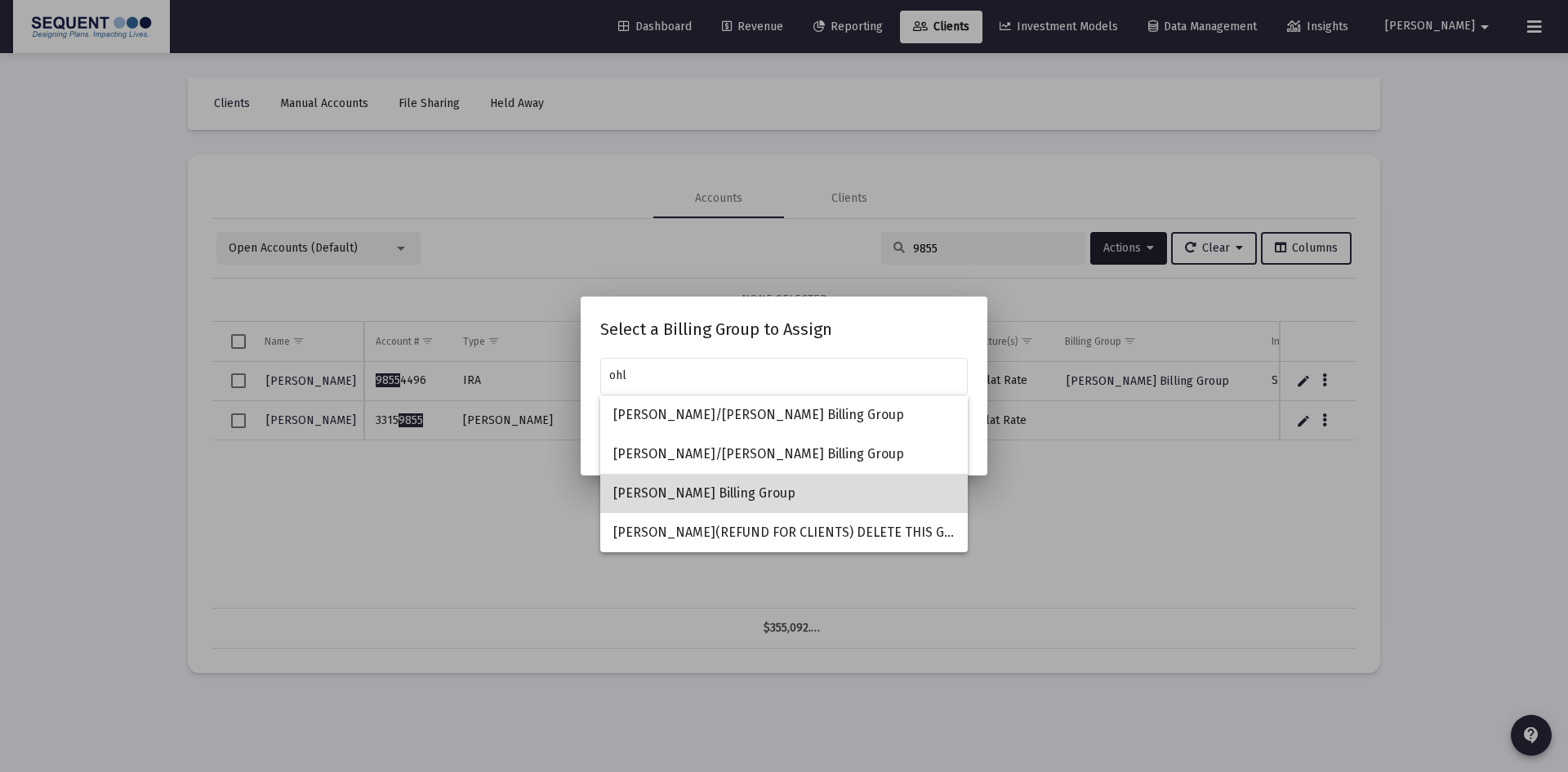
click at [717, 487] on span "[PERSON_NAME] Billing Group" at bounding box center [784, 493] width 341 height 39
type input "[PERSON_NAME] Billing Group"
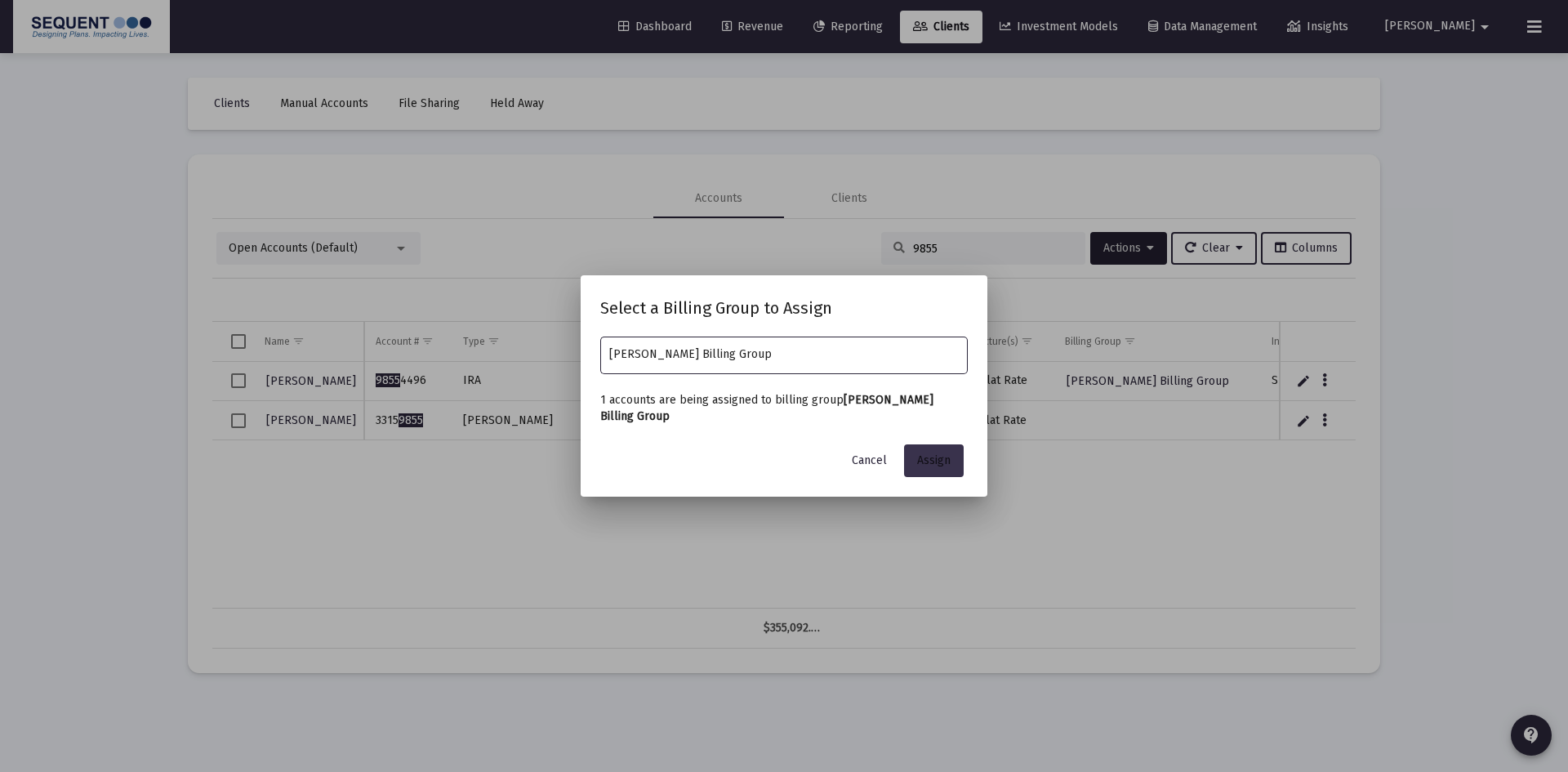
click at [952, 462] on button "Assign" at bounding box center [934, 461] width 59 height 33
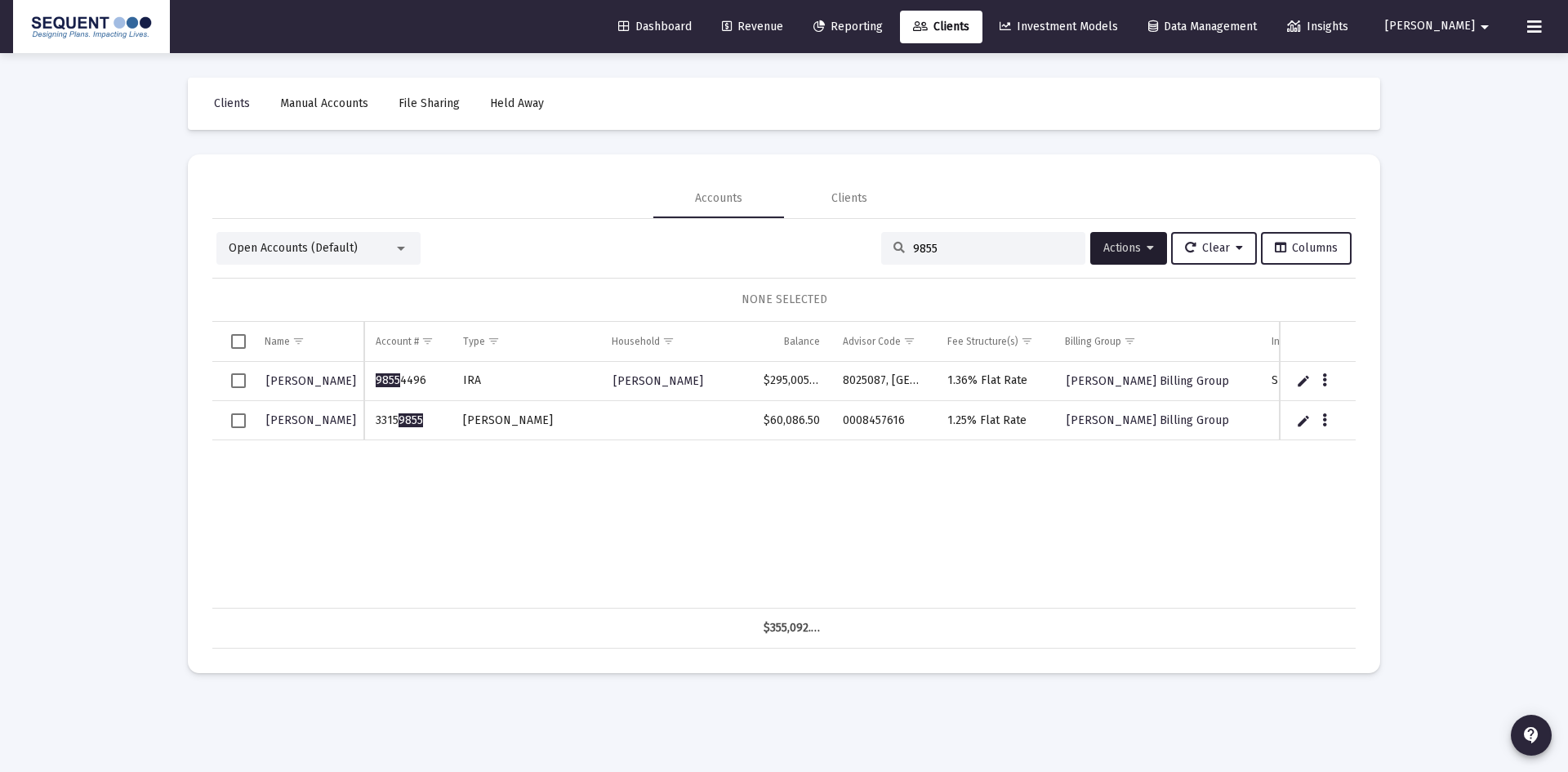
drag, startPoint x: 999, startPoint y: 260, endPoint x: 955, endPoint y: 250, distance: 45.1
click at [999, 260] on div "9855" at bounding box center [983, 248] width 204 height 33
drag, startPoint x: 946, startPoint y: 248, endPoint x: 865, endPoint y: 252, distance: 81.1
click at [865, 252] on div "Open Accounts (Default) 9855 Actions Clear Columns" at bounding box center [784, 248] width 1135 height 33
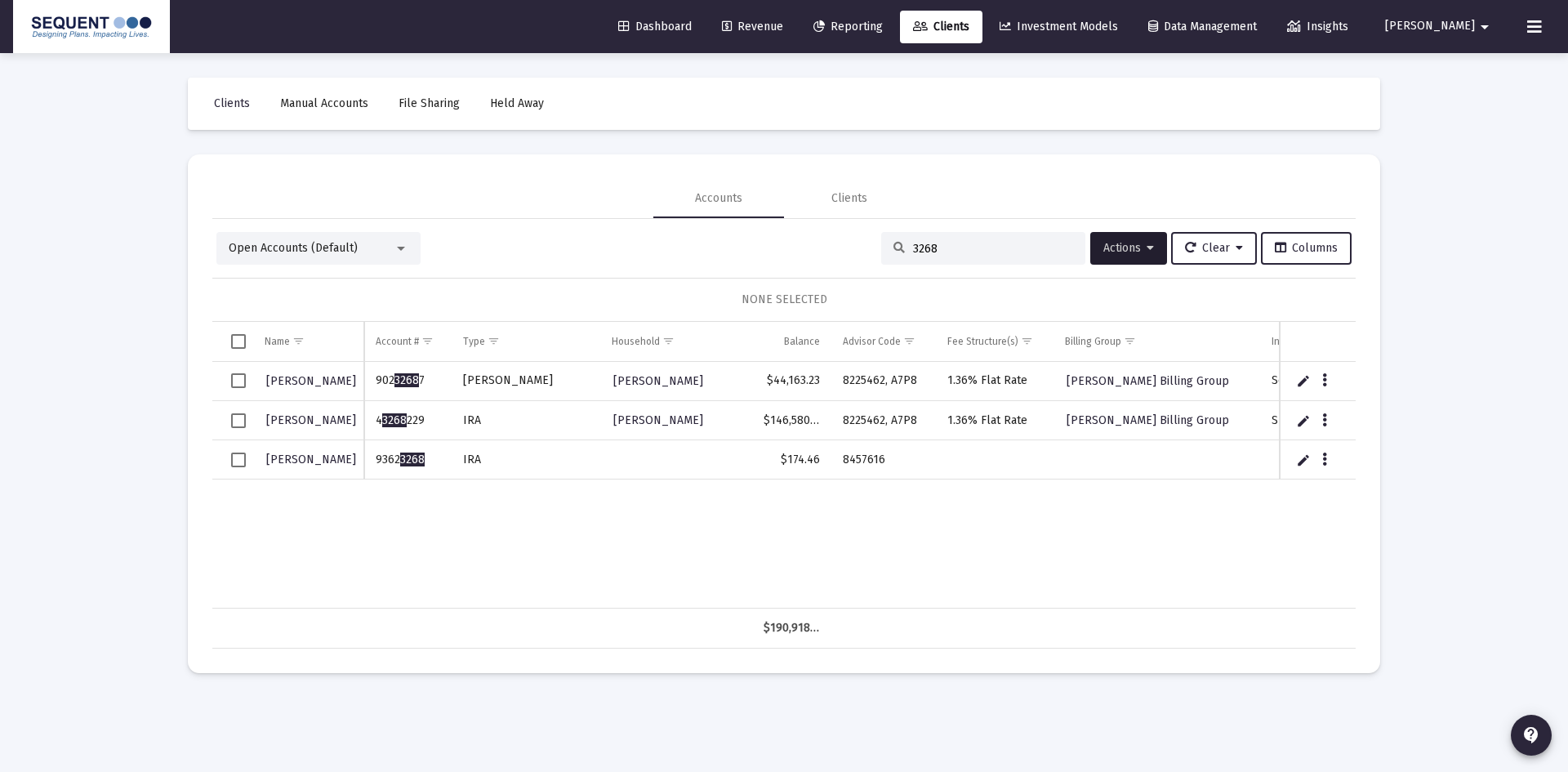
type input "3268"
drag, startPoint x: 435, startPoint y: 457, endPoint x: 377, endPoint y: 467, distance: 58.9
click at [377, 467] on td "9362 3268" at bounding box center [407, 460] width 87 height 39
copy td "9362 3268"
click at [1317, 455] on div "Data grid" at bounding box center [1326, 458] width 20 height 14
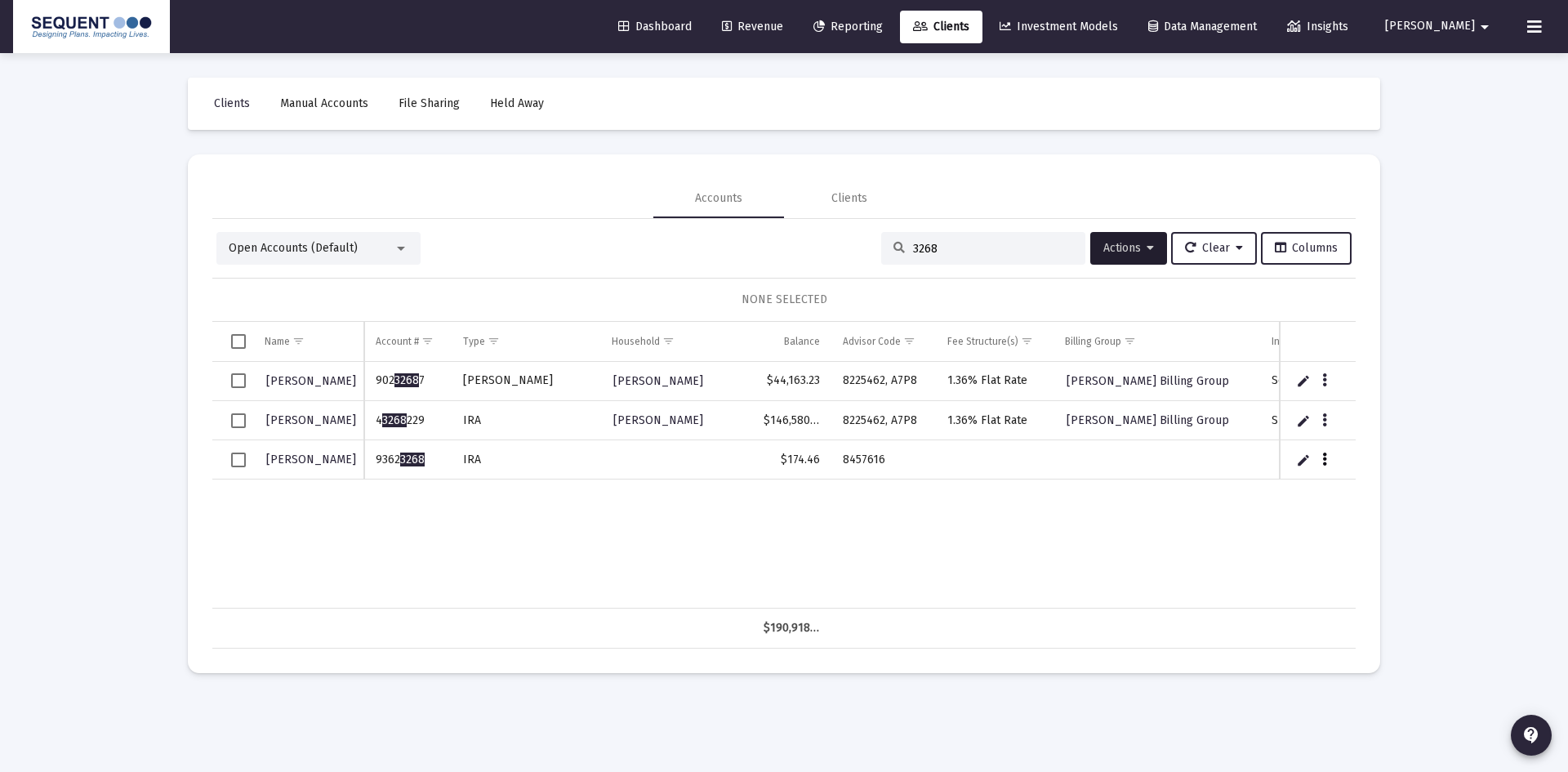
click at [1323, 456] on icon "Data grid" at bounding box center [1325, 459] width 5 height 20
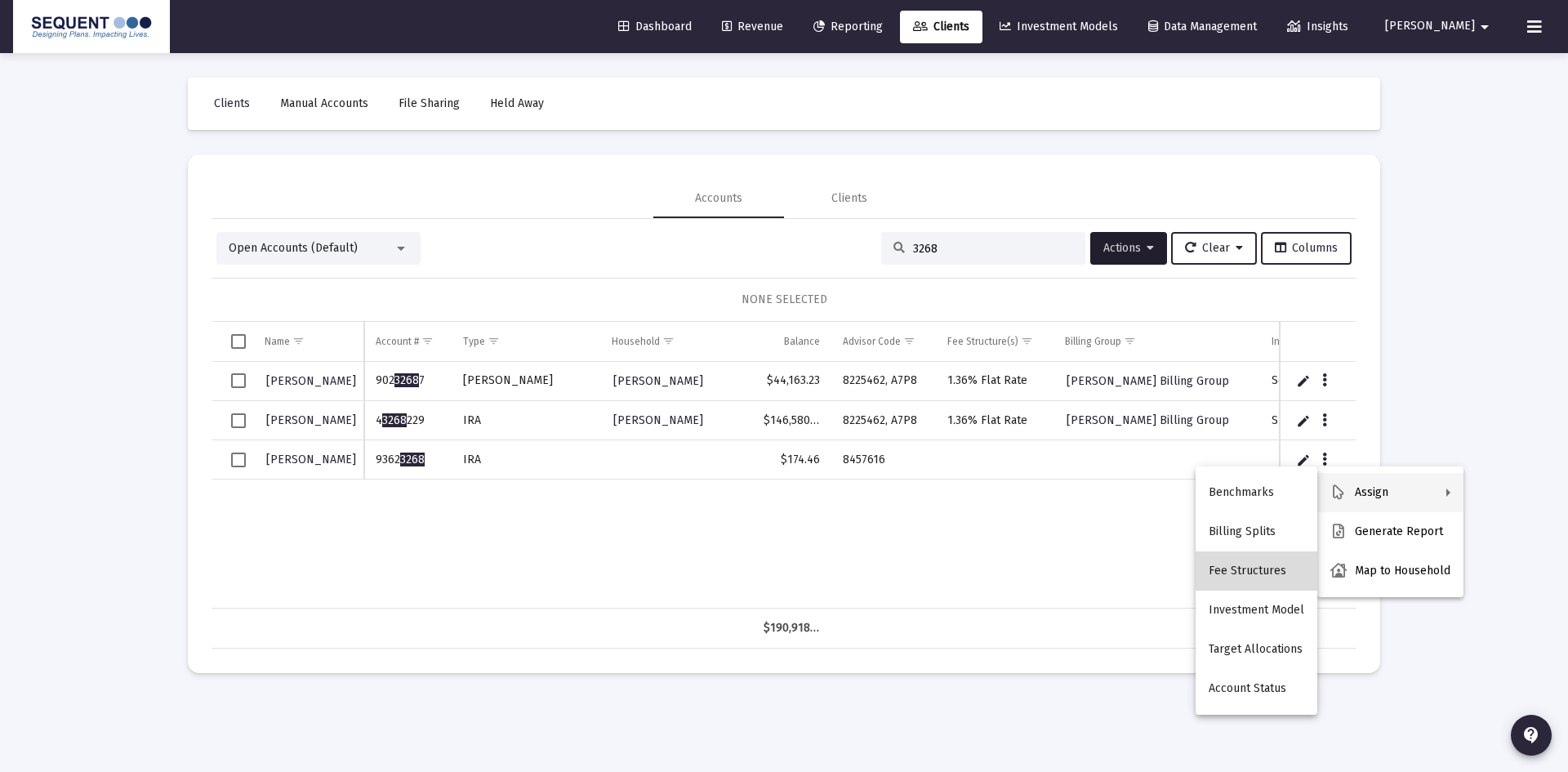
click at [1266, 567] on button "Fee Structures" at bounding box center [1256, 571] width 121 height 39
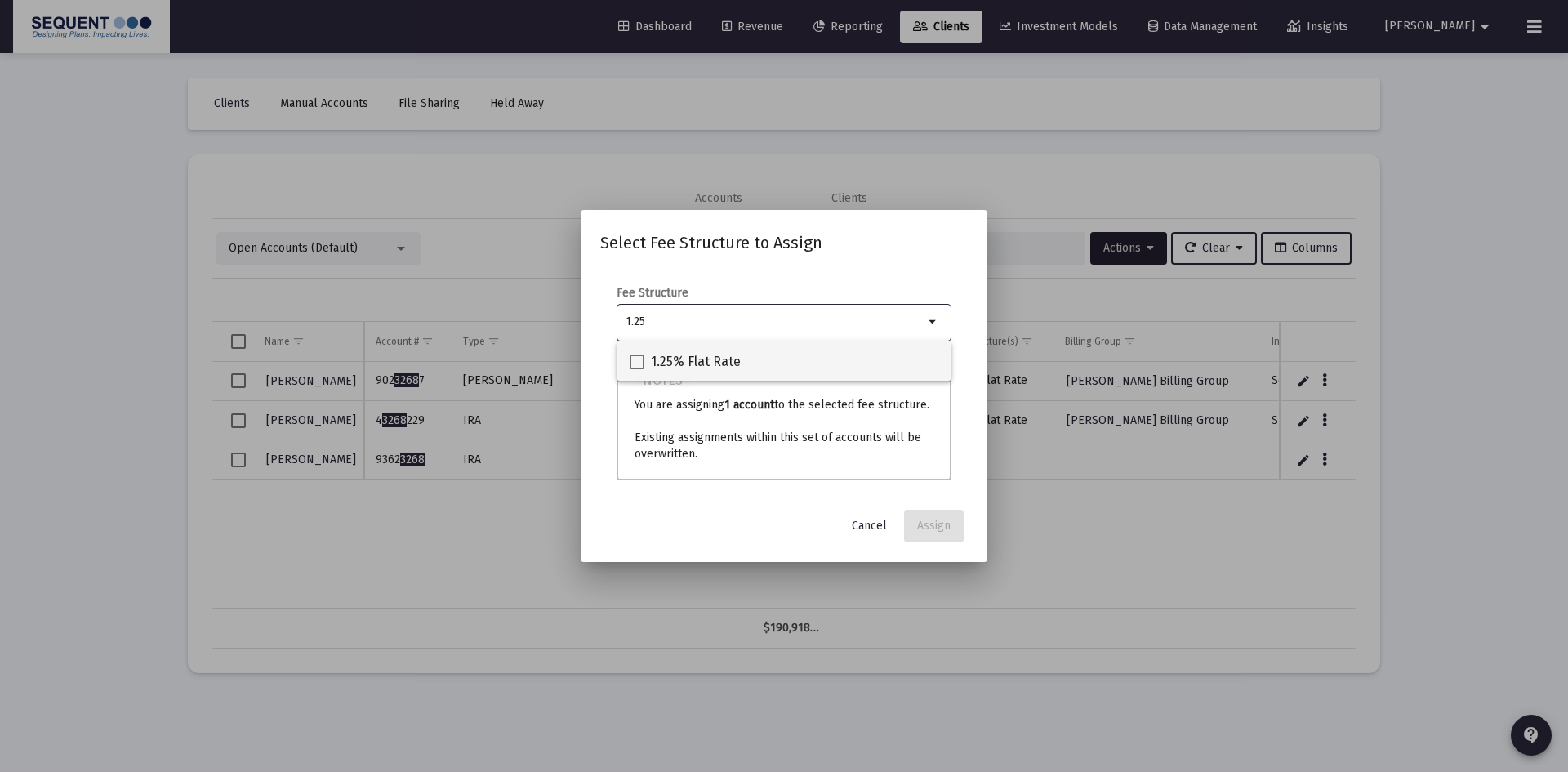
type input "1.25"
click at [727, 365] on span "1.25% Flat Rate" at bounding box center [696, 361] width 90 height 20
click at [637, 369] on input "1.25% Flat Rate" at bounding box center [636, 369] width 1 height 1
checkbox input "true"
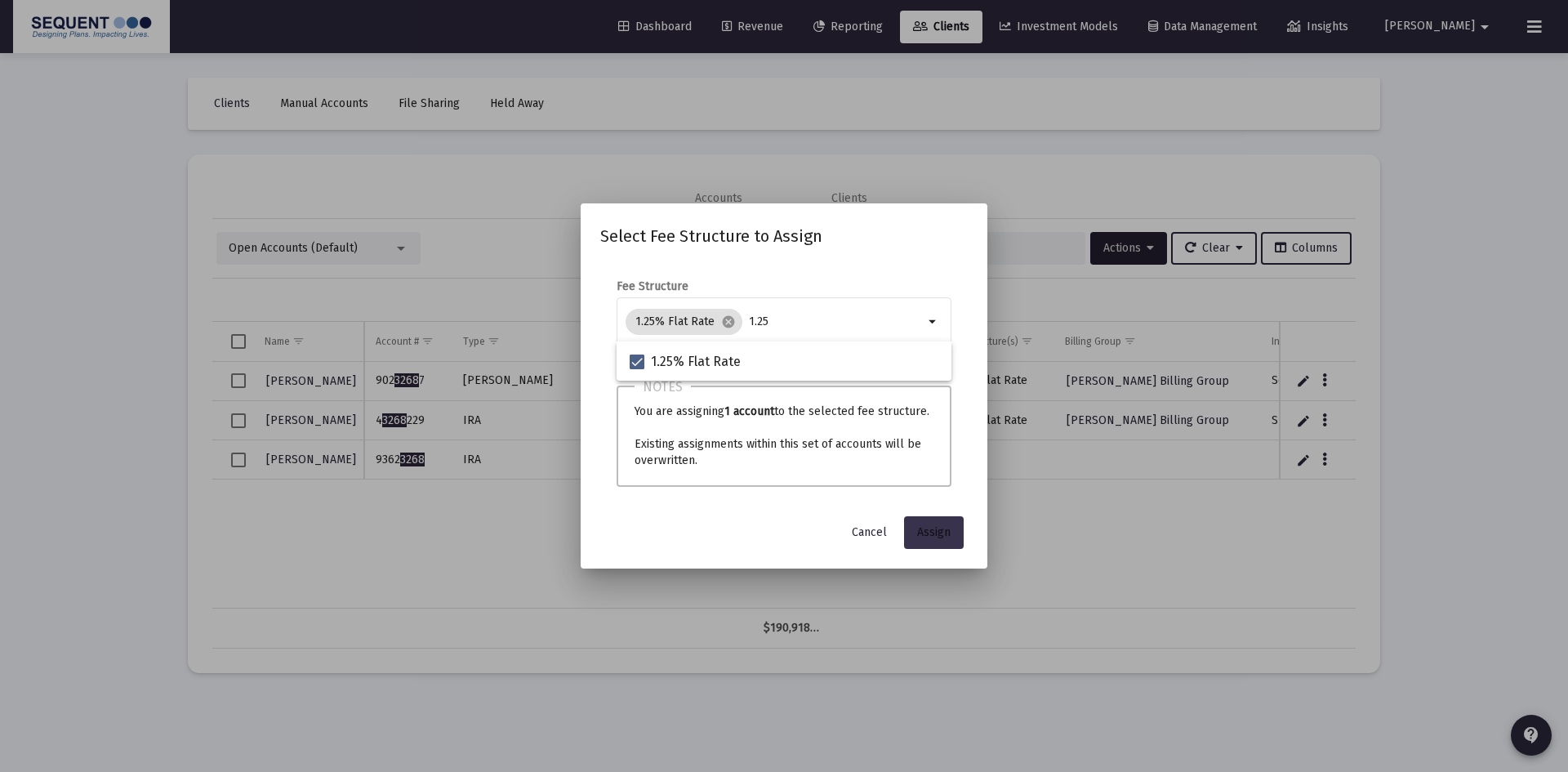
click at [940, 523] on button "Assign" at bounding box center [934, 532] width 59 height 33
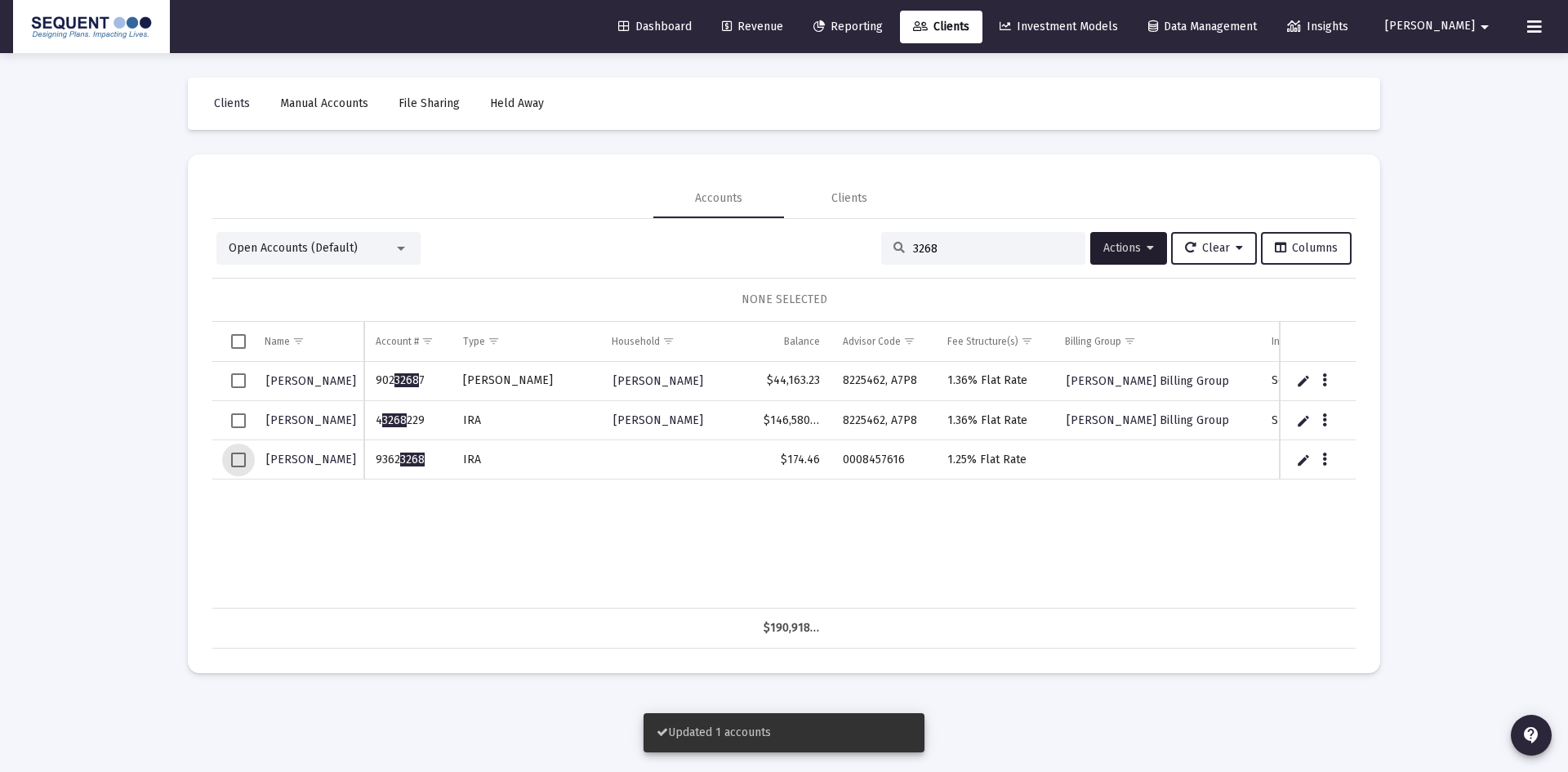
click at [244, 453] on span "Select row" at bounding box center [238, 459] width 14 height 14
click at [1108, 243] on span "Actions" at bounding box center [1129, 248] width 51 height 14
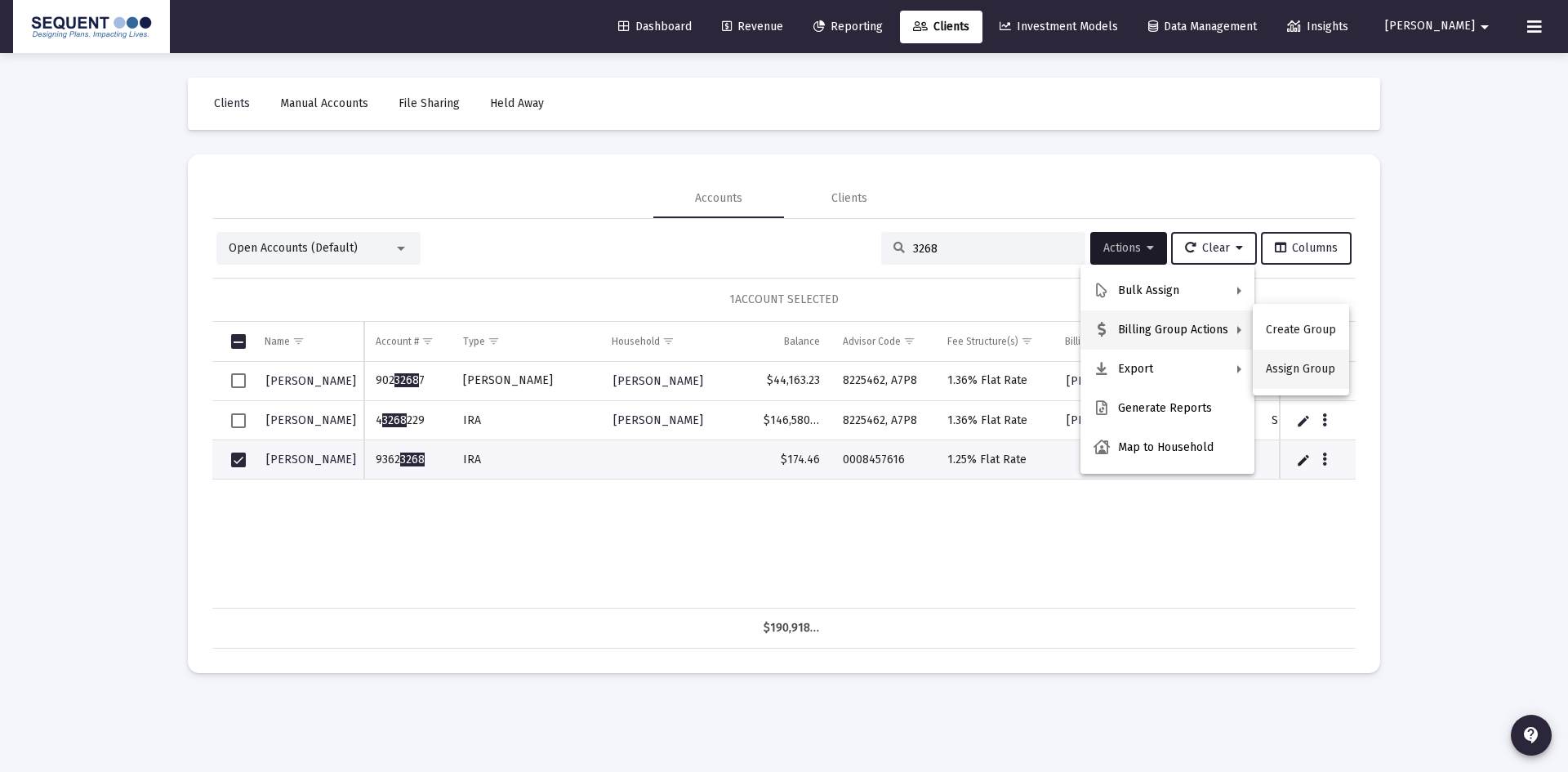
click at [1294, 365] on button "Assign Group" at bounding box center [1302, 369] width 97 height 39
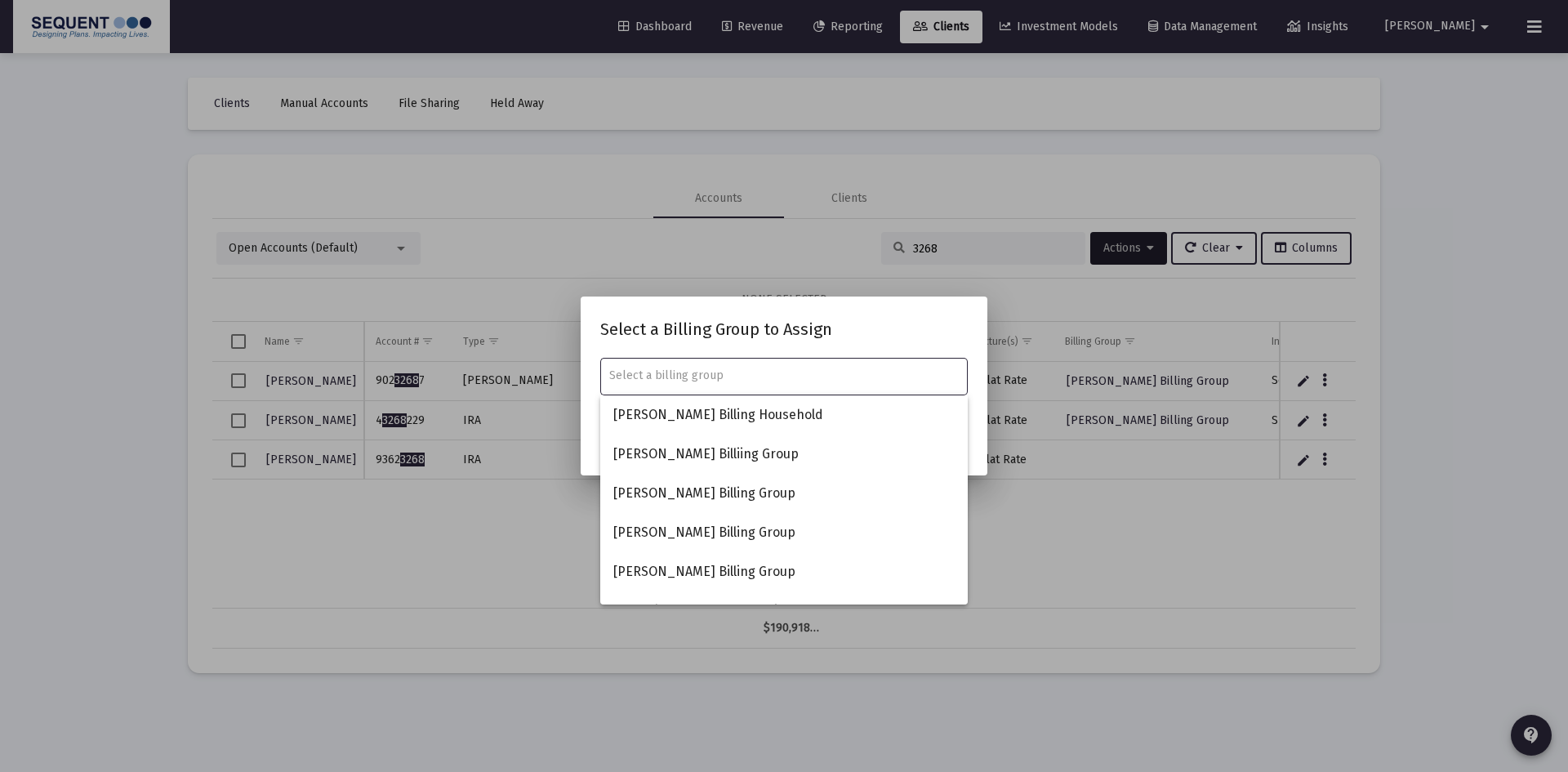
click at [780, 377] on input "text" at bounding box center [784, 375] width 350 height 13
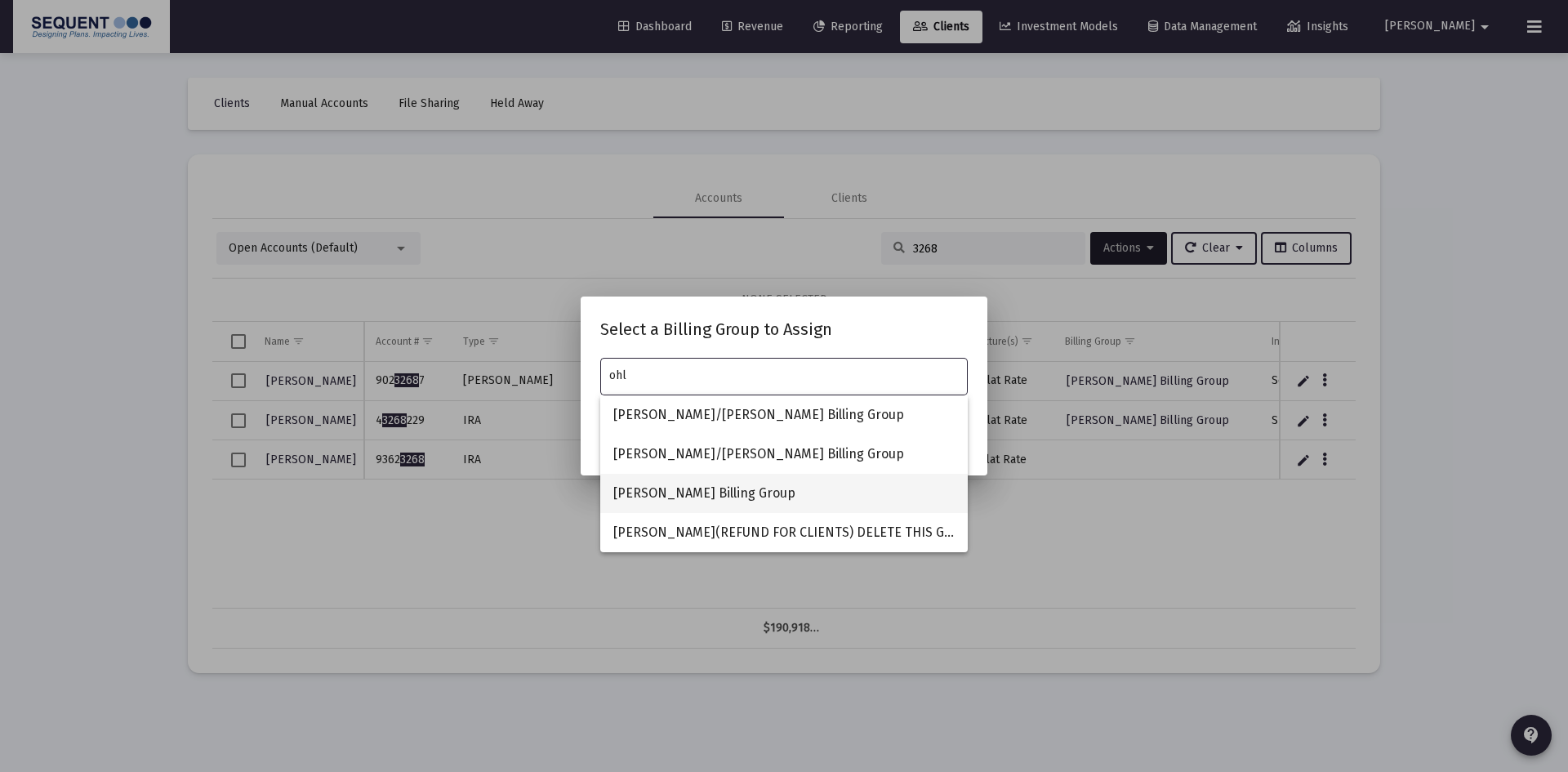
click at [725, 499] on span "[PERSON_NAME] Billing Group" at bounding box center [784, 493] width 341 height 39
type input "[PERSON_NAME] Billing Group"
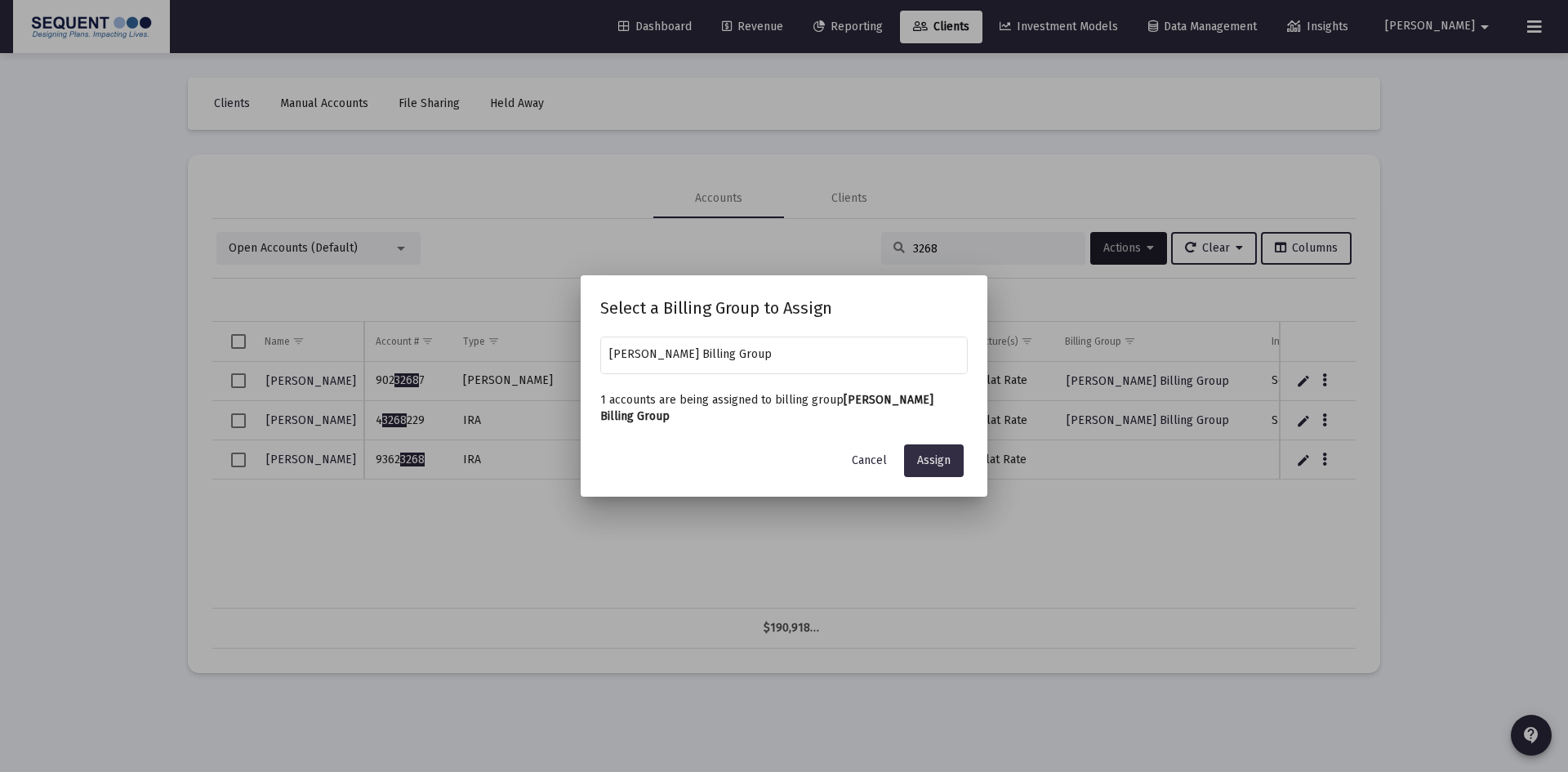
click at [944, 456] on span "Assign" at bounding box center [933, 460] width 33 height 14
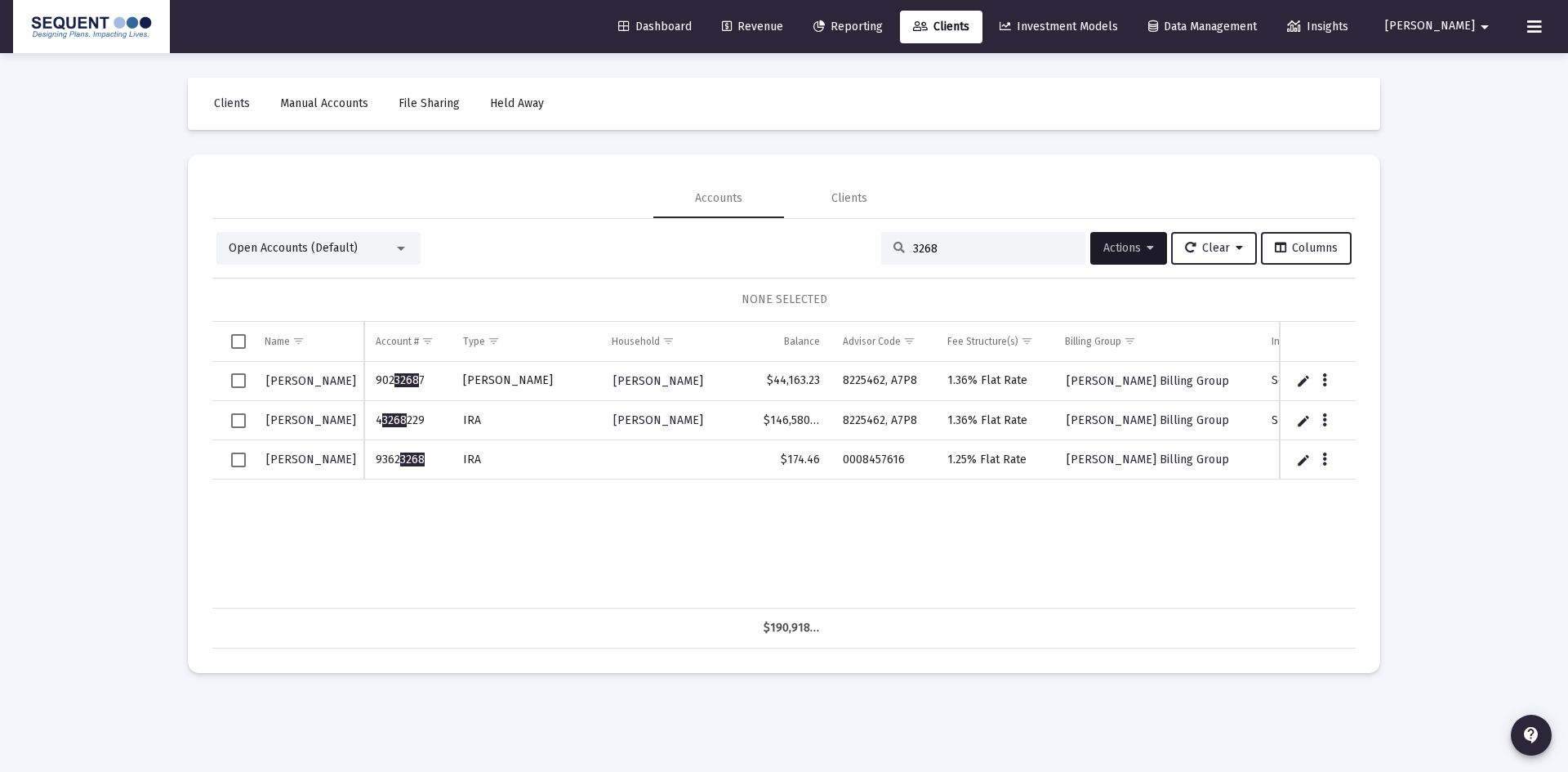
drag, startPoint x: 962, startPoint y: 246, endPoint x: 872, endPoint y: 249, distance: 90.0
click at [882, 249] on div "3268" at bounding box center [983, 248] width 204 height 33
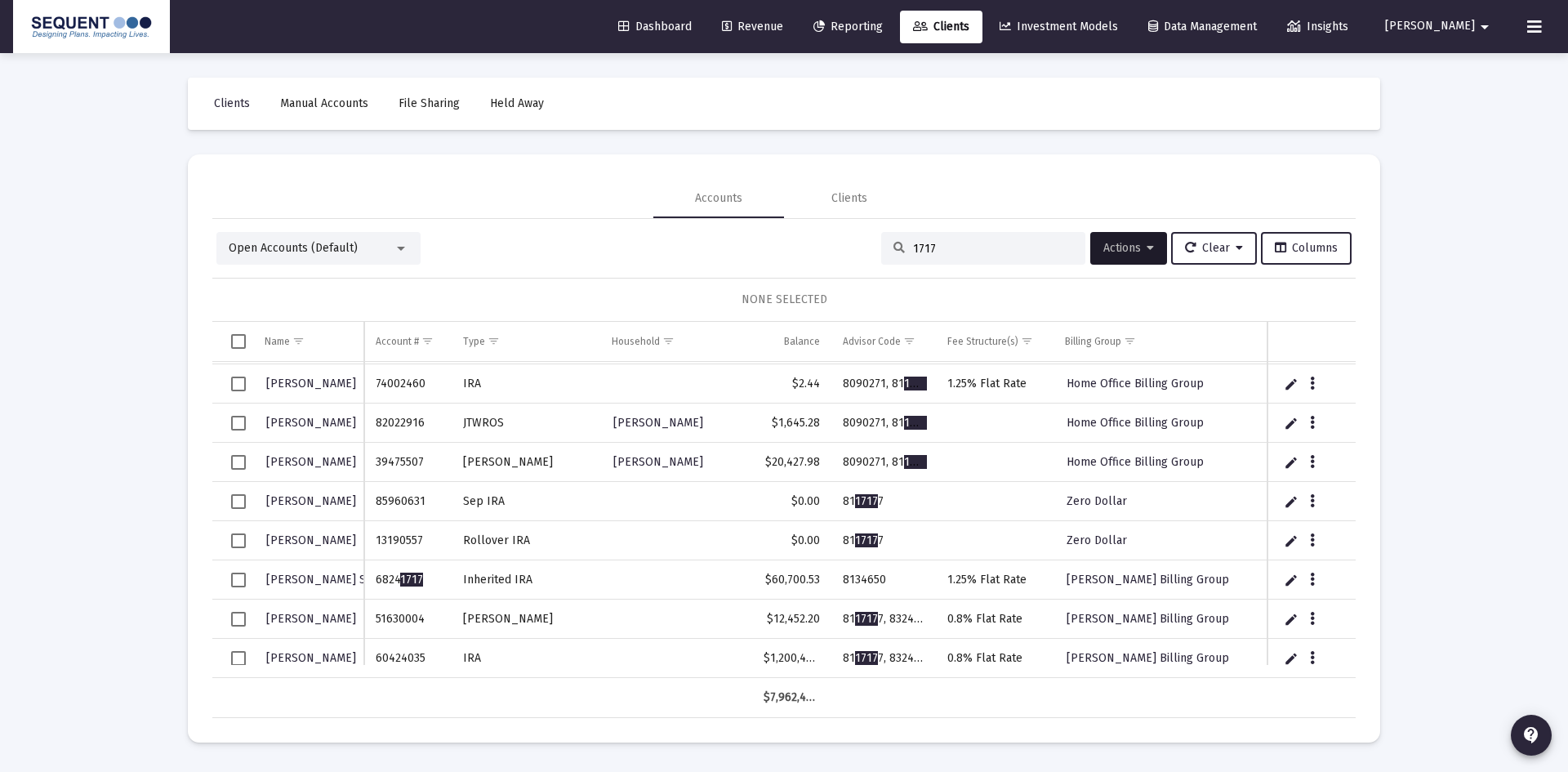
click at [913, 251] on input "1717" at bounding box center [993, 249] width 160 height 14
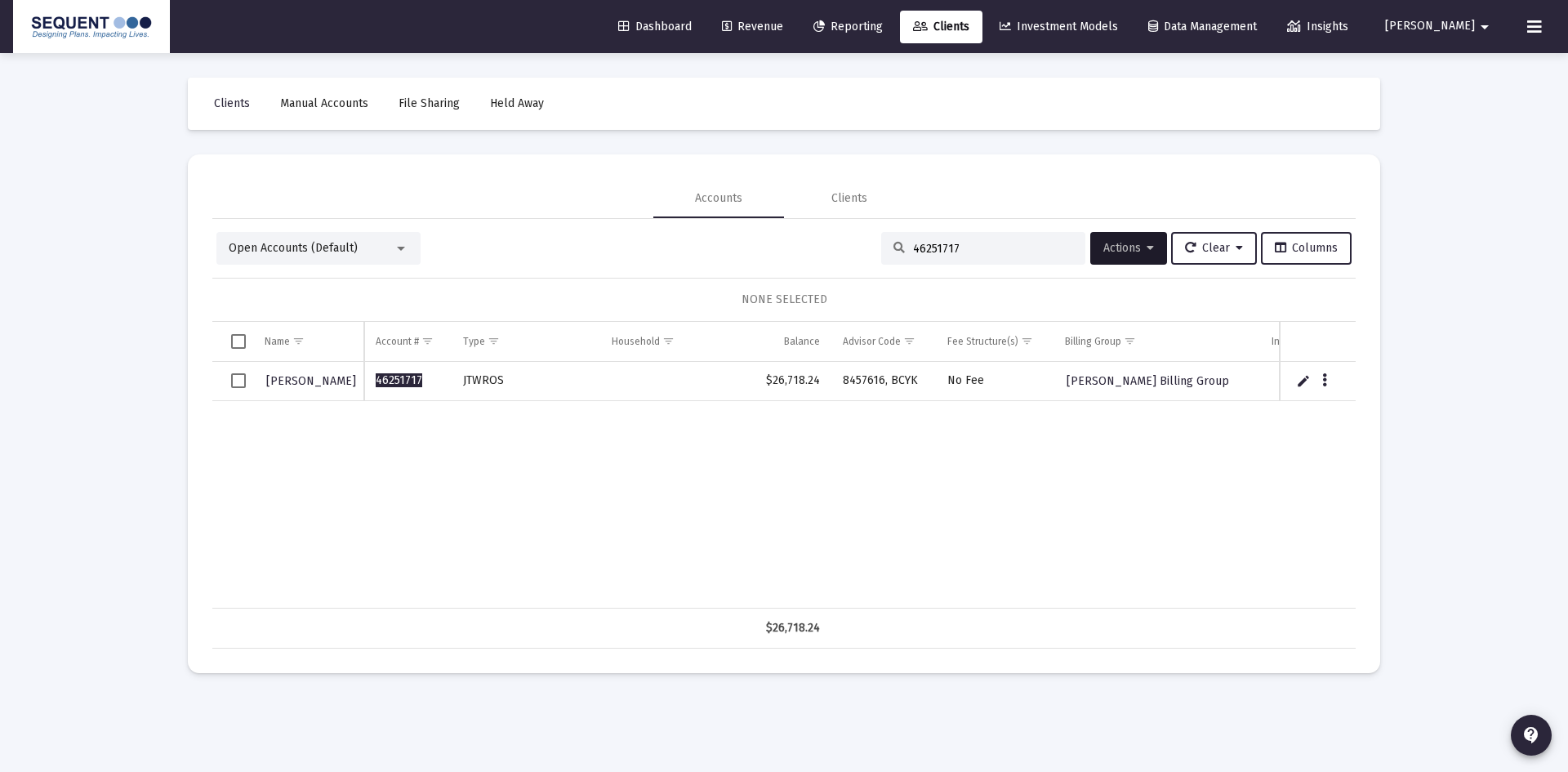
type input "46251717"
drag, startPoint x: 434, startPoint y: 383, endPoint x: 366, endPoint y: 384, distance: 68.0
click at [366, 384] on td "46251717" at bounding box center [407, 381] width 87 height 39
copy span "46251717"
